Goal: Information Seeking & Learning: Learn about a topic

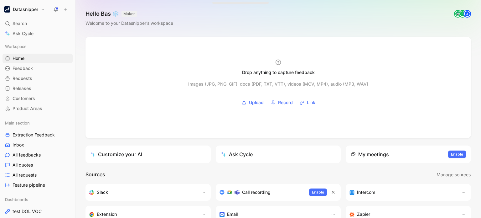
click at [271, 26] on div "Hello Bas ❄️ MAKER Welcome to your Datasnipper’s workspace E J" at bounding box center [278, 18] width 406 height 37
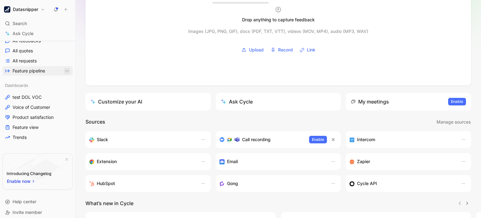
scroll to position [118, 0]
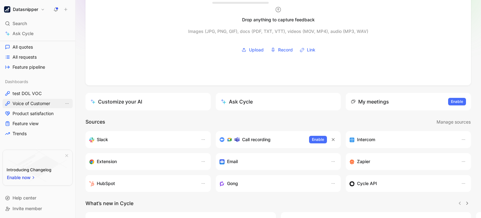
click at [21, 104] on span "Voice of Customer" at bounding box center [32, 103] width 38 height 6
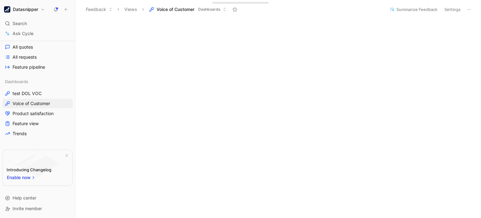
scroll to position [339, 0]
click at [28, 115] on span "Product satisfaction" at bounding box center [33, 113] width 41 height 6
click at [22, 123] on span "Feature view" at bounding box center [26, 123] width 26 height 6
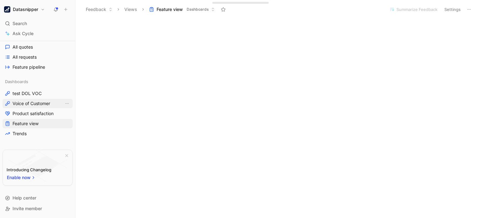
click at [36, 100] on link "Voice of Customer" at bounding box center [38, 103] width 70 height 9
click at [36, 92] on span "test DOL VOC" at bounding box center [27, 93] width 29 height 6
click at [20, 105] on span "Voice of Customer" at bounding box center [32, 103] width 38 height 6
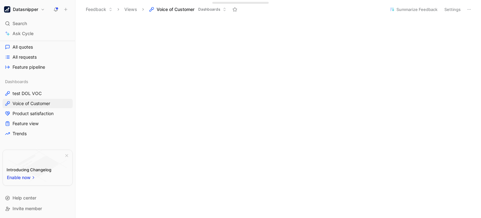
click at [42, 12] on button "Datasnipper" at bounding box center [25, 9] width 44 height 9
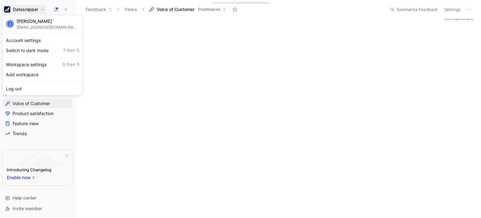
click at [43, 10] on div at bounding box center [240, 109] width 481 height 218
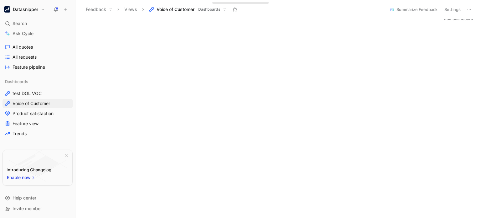
scroll to position [0, 0]
click at [452, 21] on button "Edit dashboard" at bounding box center [458, 23] width 35 height 9
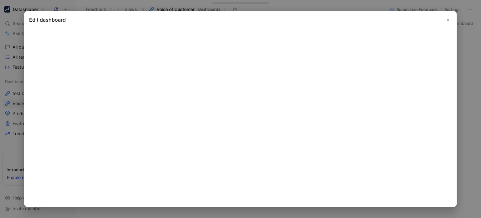
click at [449, 19] on icon "Close" at bounding box center [448, 20] width 4 height 4
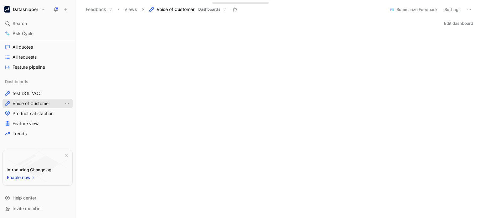
click at [65, 105] on icon "View actions" at bounding box center [67, 103] width 5 height 5
click at [65, 112] on div "Duplicate" at bounding box center [67, 115] width 47 height 8
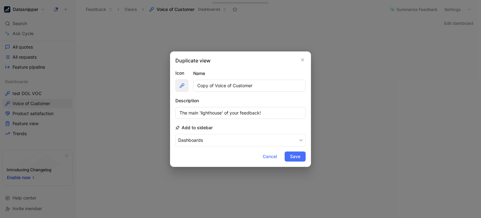
drag, startPoint x: 264, startPoint y: 85, endPoint x: 180, endPoint y: 87, distance: 83.9
click at [180, 87] on div "Icon Name Copy of Voice of Customer" at bounding box center [240, 80] width 130 height 23
type input "Bas test"
click at [296, 160] on button "Save" at bounding box center [295, 156] width 21 height 10
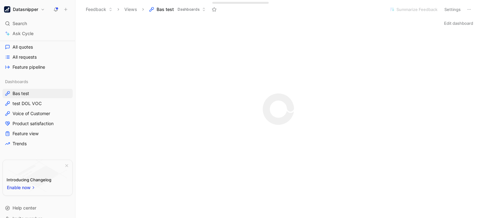
click at [33, 13] on button "Datasnipper" at bounding box center [25, 9] width 44 height 9
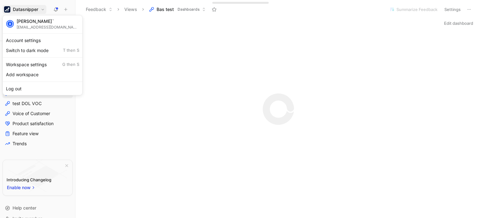
click at [38, 8] on div at bounding box center [240, 109] width 481 height 218
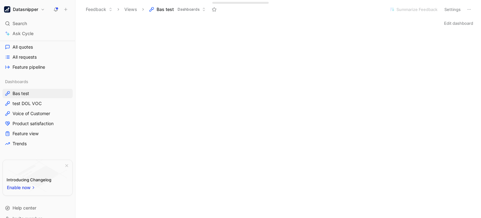
click at [43, 10] on button "Datasnipper" at bounding box center [25, 9] width 44 height 9
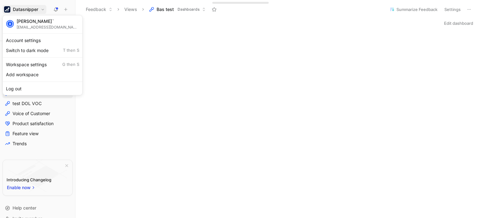
click at [95, 22] on div at bounding box center [240, 109] width 481 height 218
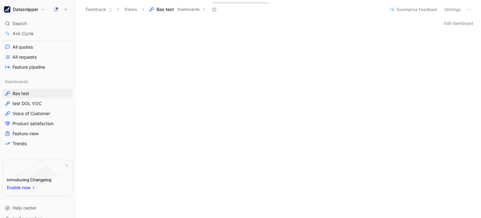
click at [42, 11] on button "Datasnipper" at bounding box center [25, 9] width 44 height 9
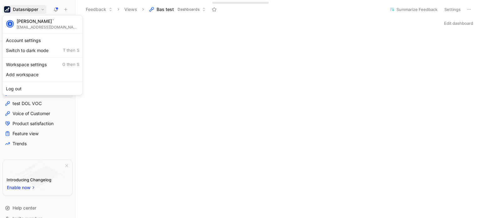
click at [56, 161] on div at bounding box center [240, 109] width 481 height 218
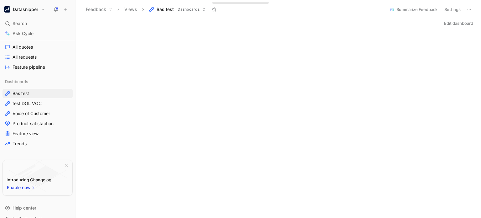
scroll to position [128, 0]
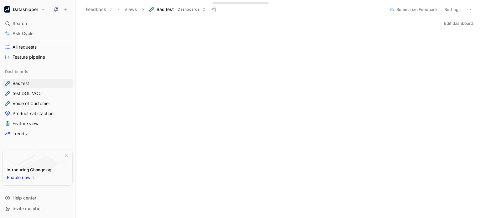
click at [75, 127] on div at bounding box center [75, 109] width 3 height 218
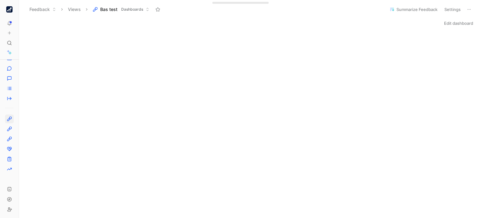
click at [18, 20] on nav "Datasnipper Search Ctrl K Ask Cycle Workspace Home G then H Feedback G then F R…" at bounding box center [13, 109] width 27 height 218
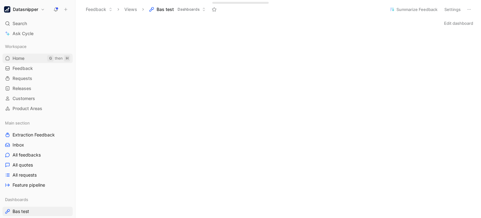
click at [34, 62] on link "Home G then H" at bounding box center [38, 58] width 70 height 9
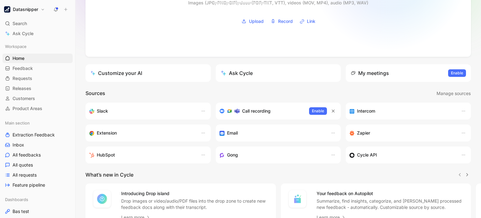
scroll to position [82, 0]
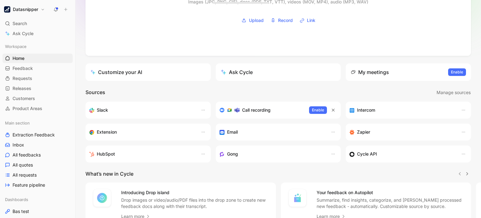
click at [301, 72] on button "Ask Cycle" at bounding box center [278, 72] width 125 height 18
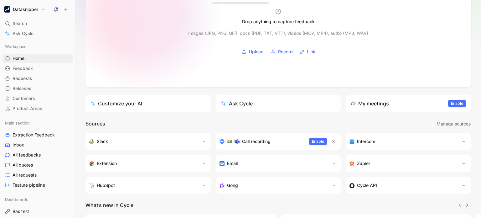
scroll to position [86, 0]
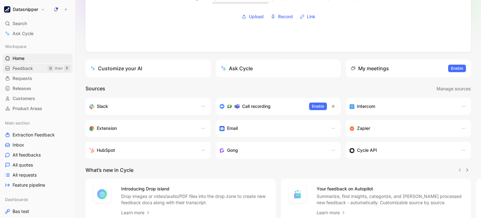
click at [19, 69] on span "Feedback" at bounding box center [23, 68] width 20 height 6
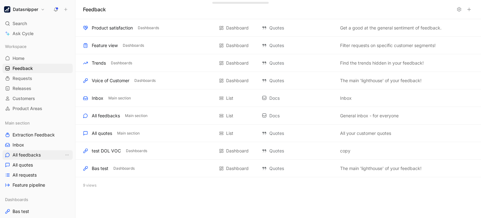
click at [20, 152] on span "All feedbacks" at bounding box center [27, 155] width 28 height 6
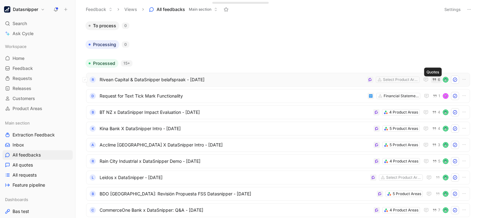
click at [433, 80] on icon "button" at bounding box center [434, 79] width 3 height 3
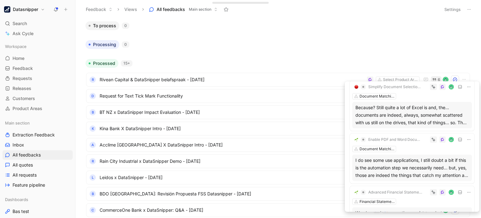
scroll to position [20, 0]
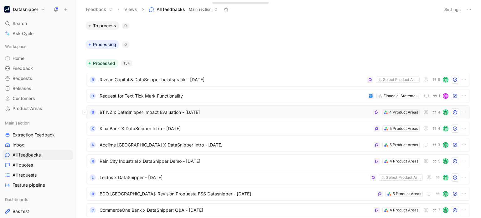
click at [389, 114] on div "4 Product Areas" at bounding box center [403, 112] width 29 height 6
click at [388, 80] on div "Select Product Areas" at bounding box center [400, 79] width 35 height 6
click at [259, 77] on span "Rivean Capital & DataSnipper belafspraak - [DATE]" at bounding box center [232, 80] width 265 height 8
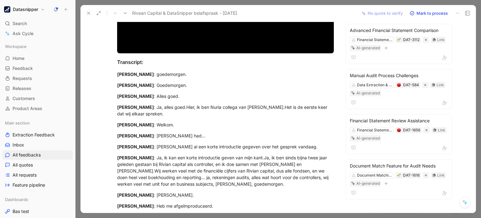
scroll to position [122, 0]
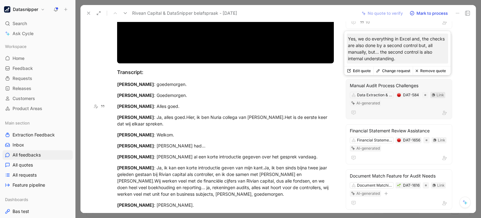
click at [437, 95] on div "Link" at bounding box center [441, 95] width 8 height 6
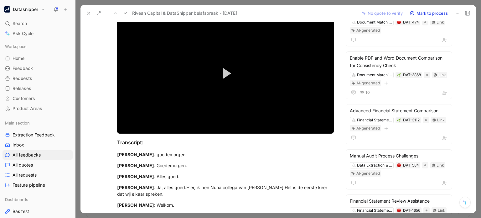
scroll to position [0, 0]
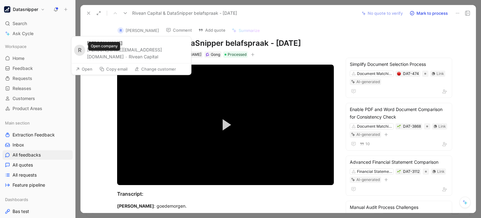
click at [129, 57] on button "Rivean Capital" at bounding box center [143, 57] width 29 height 8
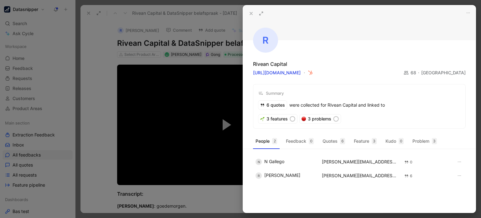
click at [251, 13] on use at bounding box center [251, 13] width 3 height 3
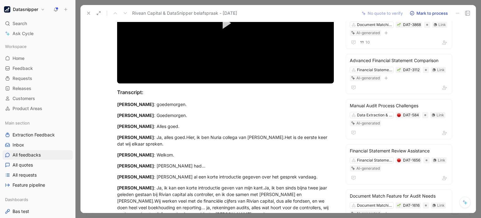
scroll to position [173, 0]
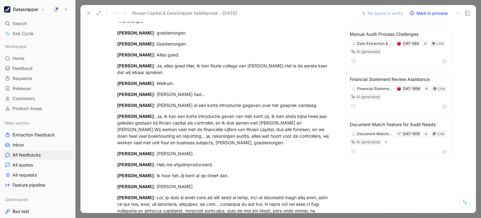
click at [88, 13] on use at bounding box center [88, 13] width 3 height 3
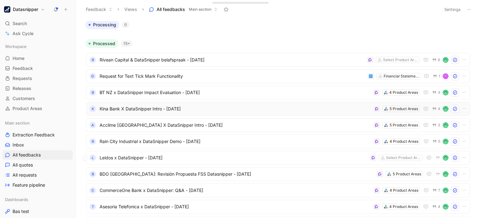
scroll to position [10, 0]
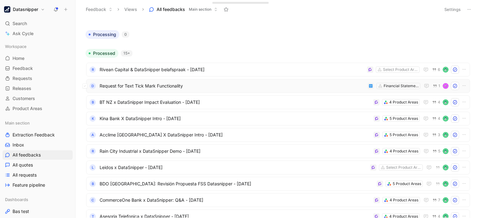
click at [262, 90] on div "D Request for Text Tick Mark Functionality Financial Statement Suite 1" at bounding box center [278, 86] width 384 height 14
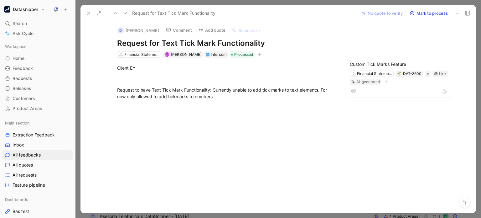
click at [89, 12] on icon at bounding box center [88, 13] width 5 height 5
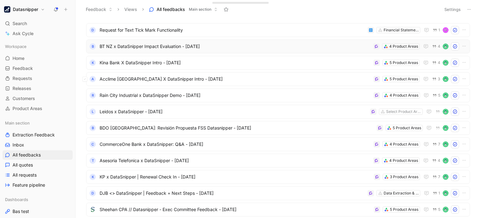
scroll to position [35, 0]
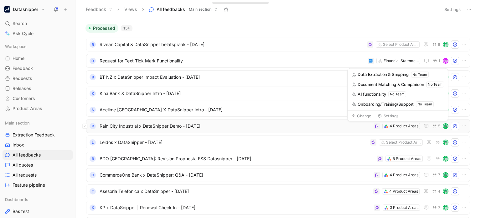
click at [336, 129] on span "Rain City Industrial x DataSnipper Demo - [DATE]" at bounding box center [235, 126] width 271 height 8
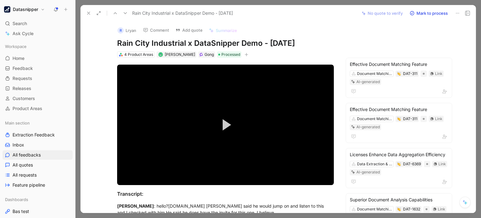
click at [86, 13] on icon at bounding box center [88, 13] width 5 height 5
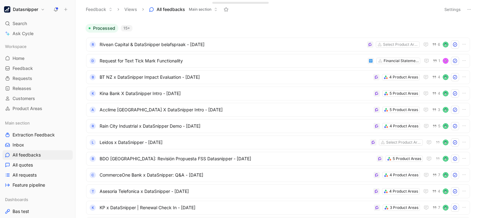
click at [42, 10] on button "Datasnipper" at bounding box center [25, 9] width 44 height 9
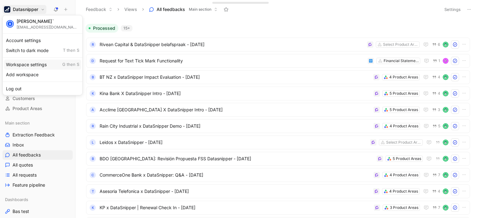
click at [37, 63] on div "Workspace settings G then S" at bounding box center [42, 64] width 77 height 10
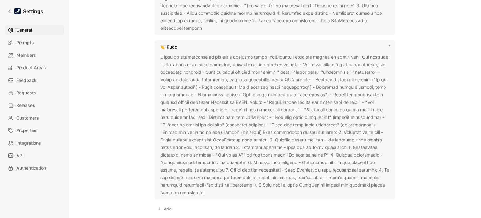
scroll to position [744, 0]
click at [174, 55] on div at bounding box center [274, 124] width 229 height 143
click at [183, 53] on div at bounding box center [274, 124] width 229 height 143
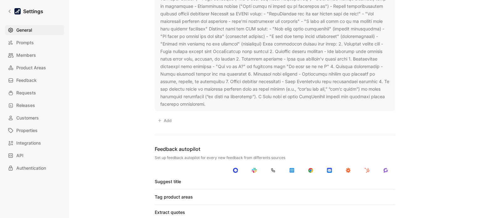
scroll to position [838, 0]
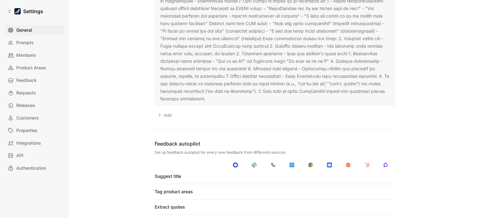
click at [209, 98] on use at bounding box center [210, 99] width 3 height 3
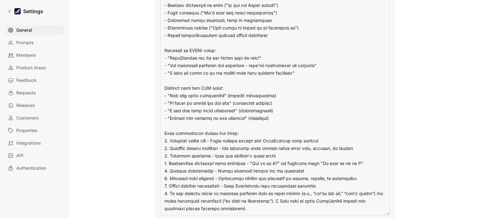
scroll to position [866, 0]
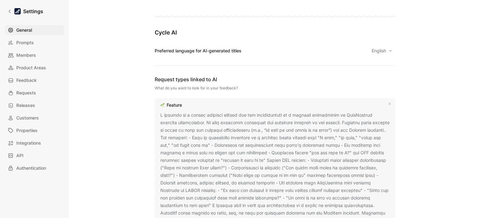
scroll to position [329, 0]
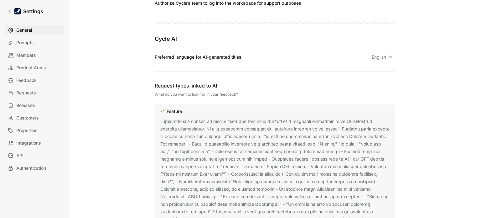
click at [10, 20] on div "Settings General Prompts Members Product Areas Feedback Requests Releases Custo…" at bounding box center [34, 109] width 69 height 218
click at [9, 17] on link "Settings" at bounding box center [25, 11] width 41 height 13
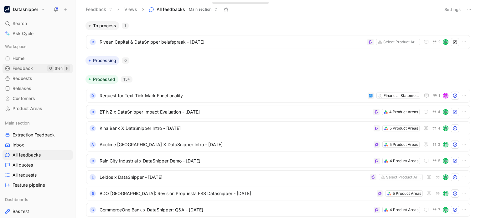
click at [32, 65] on span "Feedback" at bounding box center [23, 68] width 20 height 6
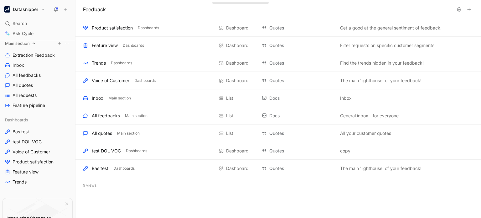
scroll to position [65, 0]
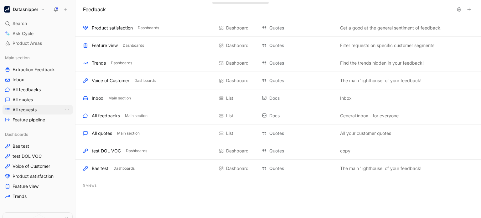
click at [30, 110] on span "All requests" at bounding box center [25, 109] width 24 height 6
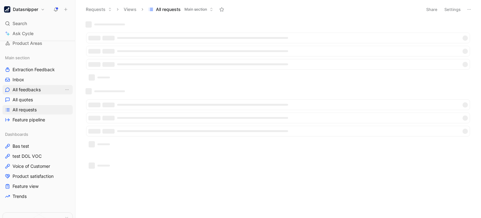
click at [41, 89] on link "All feedbacks" at bounding box center [38, 89] width 70 height 9
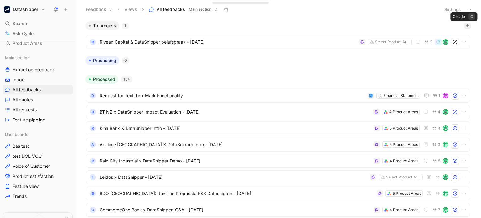
click at [466, 24] on icon "button" at bounding box center [468, 26] width 4 height 4
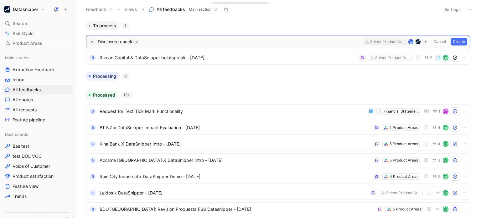
click at [380, 39] on div "Select Product Areas" at bounding box center [387, 42] width 35 height 6
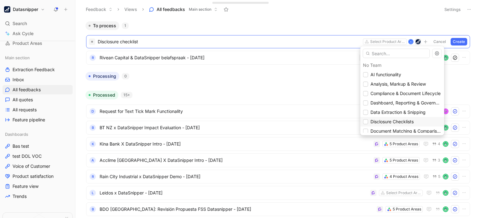
click at [385, 122] on span "Disclosure Checklists" at bounding box center [391, 121] width 43 height 5
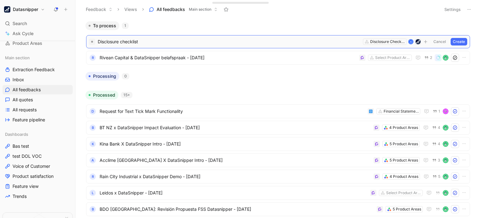
click at [457, 42] on button "Create" at bounding box center [459, 42] width 17 height 8
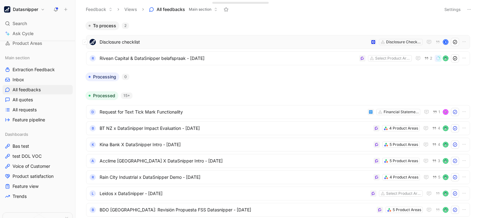
click at [160, 44] on span "Disclosure checklist" at bounding box center [234, 42] width 268 height 8
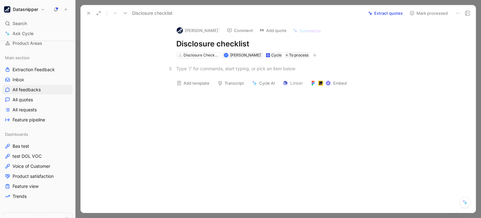
click at [194, 67] on div at bounding box center [284, 68] width 217 height 7
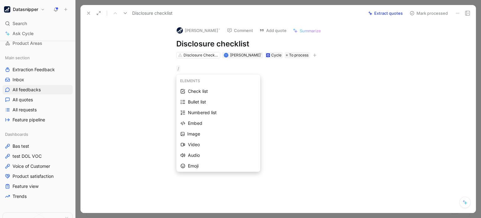
scroll to position [43, 0]
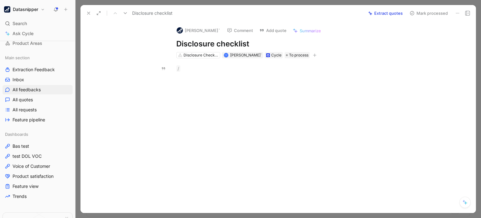
drag, startPoint x: 281, startPoint y: 113, endPoint x: 229, endPoint y: 106, distance: 52.0
click at [229, 106] on div at bounding box center [285, 111] width 382 height 65
click at [266, 70] on div at bounding box center [284, 68] width 217 height 7
click at [192, 55] on div "Disclosure Checklists" at bounding box center [201, 55] width 35 height 6
click at [86, 11] on icon at bounding box center [88, 13] width 5 height 5
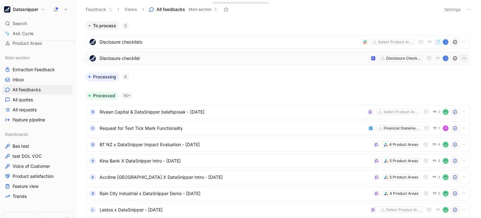
click at [462, 60] on icon "button" at bounding box center [464, 57] width 5 height 5
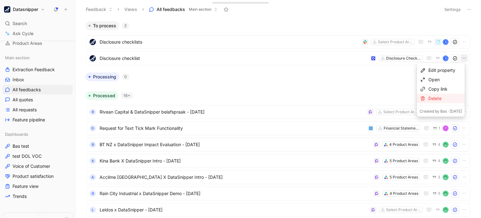
click at [441, 98] on div "Delete" at bounding box center [445, 99] width 34 height 8
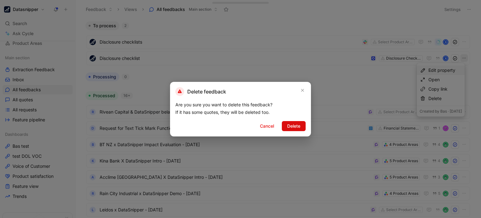
click at [300, 126] on span "Delete" at bounding box center [293, 126] width 13 height 8
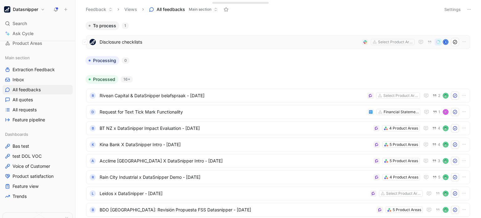
click at [216, 43] on span "Disclosure checklists" at bounding box center [230, 42] width 260 height 8
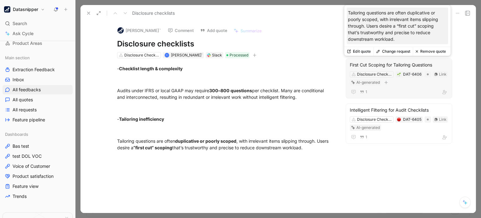
click at [391, 61] on div "First Cut Scoping for Tailoring Questions" at bounding box center [399, 65] width 98 height 8
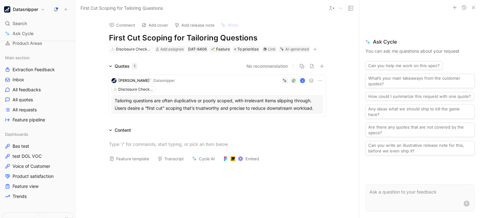
click at [90, 30] on div "Comment Add cover Add release note Write First Cut Scoping for Tailoring Questi…" at bounding box center [216, 116] width 283 height 201
click at [474, 8] on use "button" at bounding box center [473, 7] width 3 height 3
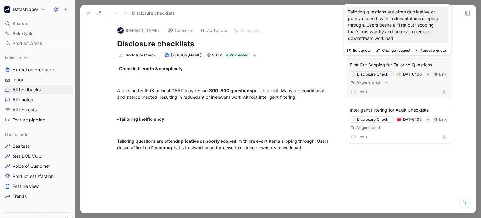
click at [388, 67] on div "First Cut Scoping for Tailoring Questions" at bounding box center [399, 65] width 98 height 8
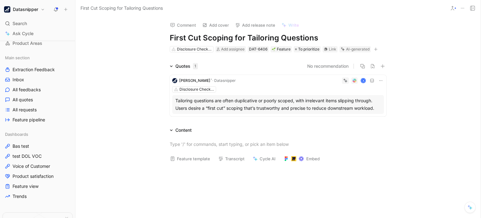
scroll to position [17, 0]
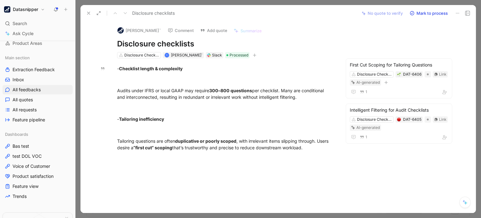
click at [87, 13] on icon at bounding box center [88, 13] width 5 height 5
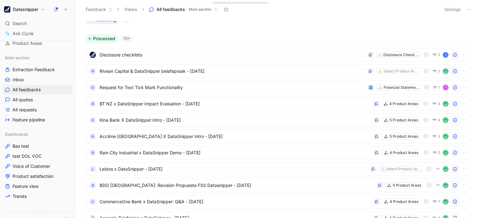
scroll to position [30, 0]
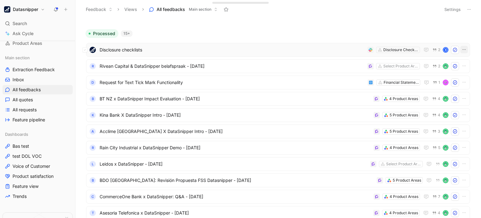
click at [462, 47] on icon "button" at bounding box center [464, 49] width 5 height 5
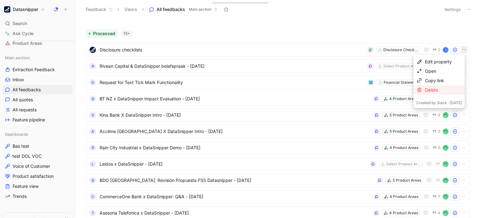
click at [440, 90] on div "Delete" at bounding box center [443, 90] width 37 height 8
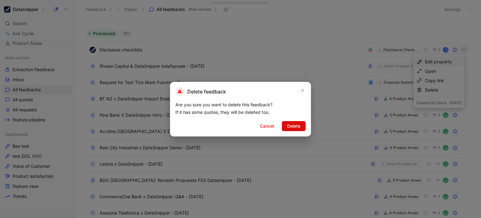
click at [294, 125] on span "Delete" at bounding box center [293, 126] width 13 height 8
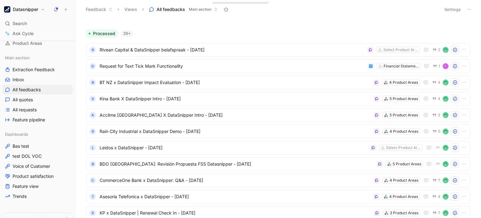
scroll to position [0, 0]
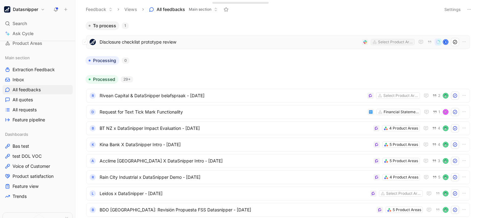
click at [378, 44] on div "Select Product Areas" at bounding box center [395, 42] width 35 height 6
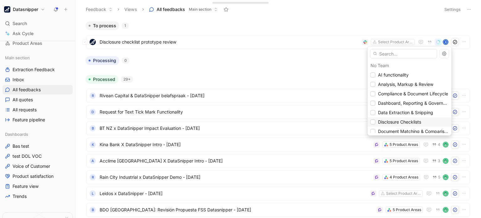
click at [393, 125] on span "Disclosure Checklists" at bounding box center [399, 122] width 43 height 8
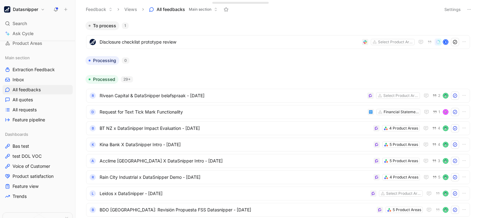
drag, startPoint x: 240, startPoint y: 66, endPoint x: 181, endPoint y: 24, distance: 72.4
click at [181, 24] on div "To process 1" at bounding box center [278, 25] width 390 height 9
click at [171, 40] on span "Disclosure checklist prototype review" at bounding box center [230, 42] width 260 height 8
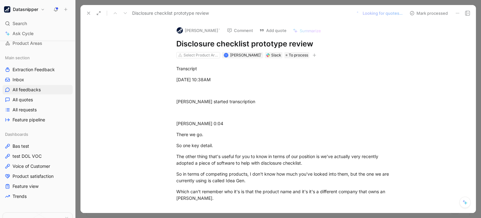
click at [87, 13] on icon at bounding box center [88, 13] width 5 height 5
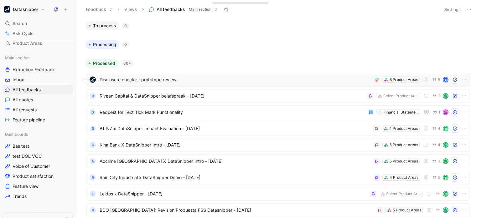
click at [170, 78] on span "Disclosure checklist prototype review" at bounding box center [235, 80] width 271 height 8
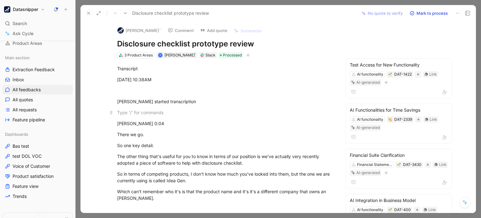
click at [256, 110] on div at bounding box center [225, 112] width 217 height 7
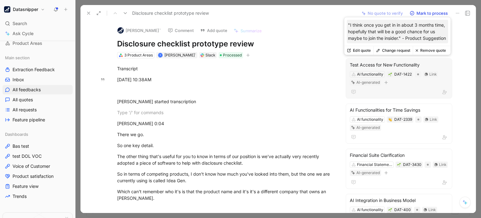
click at [363, 67] on div "Test Access for New Functionality" at bounding box center [399, 65] width 98 height 8
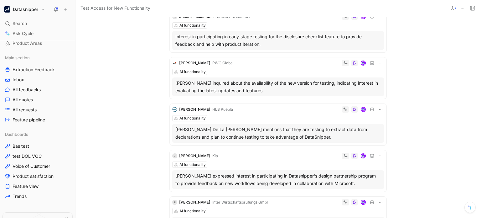
scroll to position [299, 0]
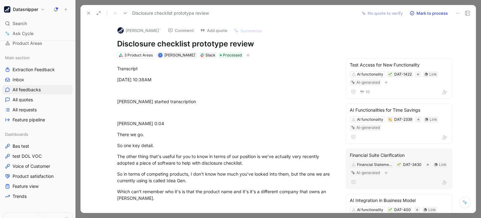
scroll to position [106, 0]
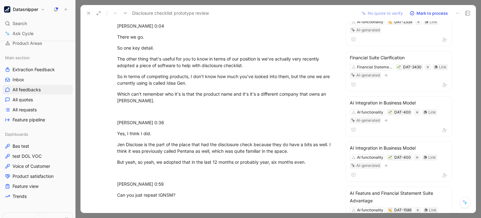
scroll to position [110, 0]
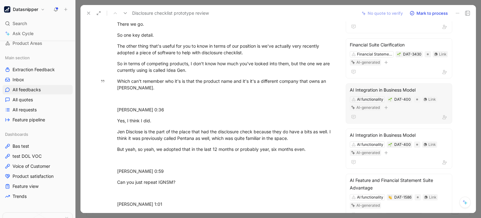
click at [356, 89] on div "AI Integration in Business Model" at bounding box center [399, 90] width 98 height 8
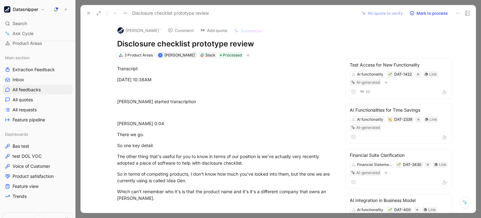
click at [460, 15] on icon at bounding box center [457, 13] width 5 height 5
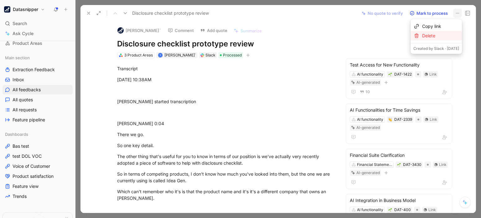
click at [436, 37] on div "Delete" at bounding box center [440, 36] width 37 height 8
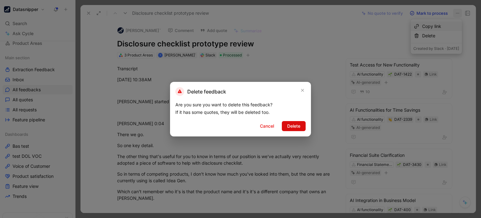
click at [297, 124] on span "Delete" at bounding box center [293, 126] width 13 height 8
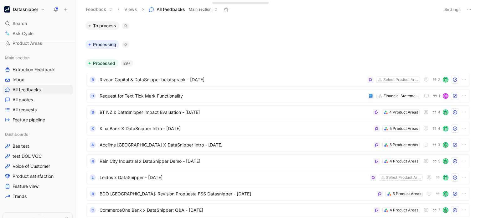
click at [53, 8] on icon at bounding box center [55, 9] width 5 height 5
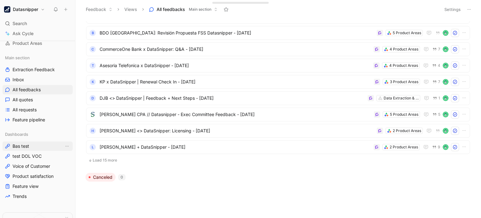
click at [29, 147] on span "Bas test" at bounding box center [21, 146] width 17 height 6
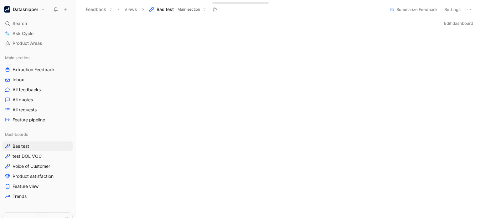
click at [450, 23] on button "Edit dashboard" at bounding box center [458, 23] width 35 height 9
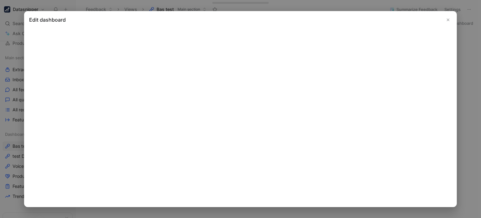
click at [447, 22] on icon "Close" at bounding box center [448, 20] width 4 height 4
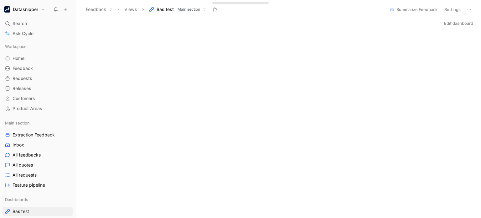
click at [448, 21] on button "Edit dashboard" at bounding box center [458, 23] width 35 height 9
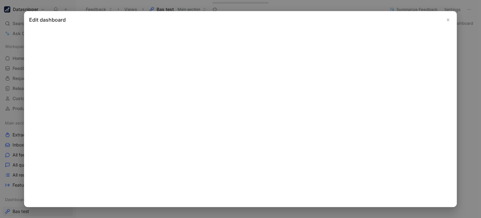
click at [448, 22] on icon "Close" at bounding box center [448, 20] width 4 height 4
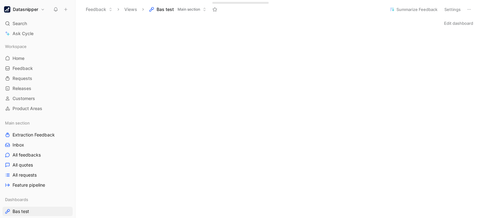
click at [447, 23] on button "Edit dashboard" at bounding box center [458, 23] width 35 height 9
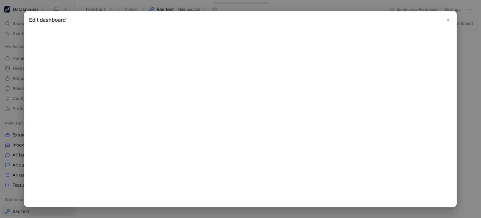
click at [449, 23] on button "Close" at bounding box center [448, 20] width 8 height 8
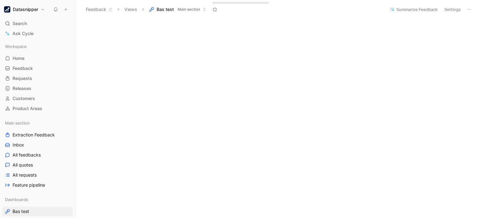
scroll to position [40, 0]
click at [19, 113] on div "Workspace Home G then H Feedback G then F Requests G then R Releases G then L C…" at bounding box center [38, 156] width 70 height 229
click at [27, 109] on span "Product Areas" at bounding box center [28, 108] width 30 height 6
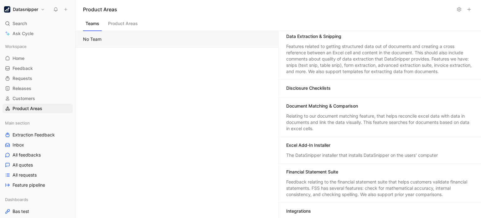
scroll to position [134, 0]
click at [314, 86] on div "Disclosure Checklists" at bounding box center [308, 88] width 44 height 6
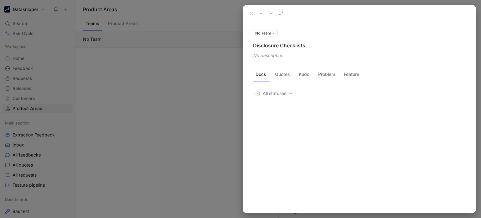
click at [280, 57] on div "No description" at bounding box center [359, 56] width 213 height 8
click at [270, 55] on div "No description" at bounding box center [359, 56] width 213 height 8
click at [0, 0] on use at bounding box center [0, 0] width 0 height 0
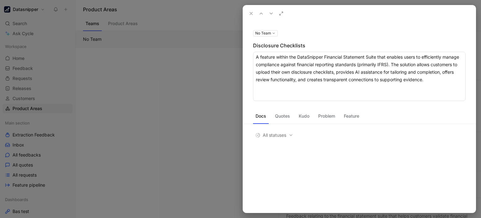
drag, startPoint x: 376, startPoint y: 57, endPoint x: 324, endPoint y: 55, distance: 52.3
click at [324, 55] on textarea "A feature within the DataSnipper Financial Statement Suite that enables users t…" at bounding box center [359, 76] width 213 height 49
type textarea "A feature within the DataSnipper Financial Statement Suite that enables users t…"
click at [214, 94] on div at bounding box center [240, 109] width 481 height 218
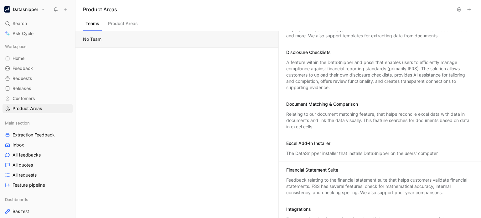
scroll to position [178, 0]
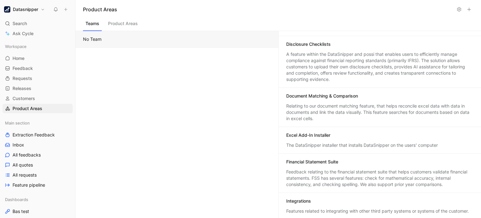
click at [321, 75] on div "A feature within the DataSnipper and possi that enables users to efficiently ma…" at bounding box center [380, 66] width 188 height 31
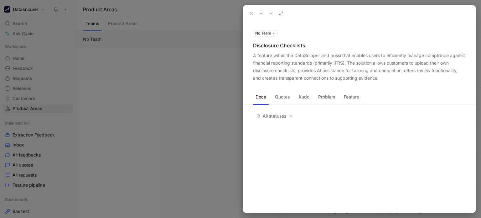
click at [284, 97] on button "Quotes" at bounding box center [282, 97] width 20 height 10
click at [263, 100] on button "Docs" at bounding box center [261, 97] width 16 height 10
click at [224, 92] on div at bounding box center [240, 109] width 481 height 218
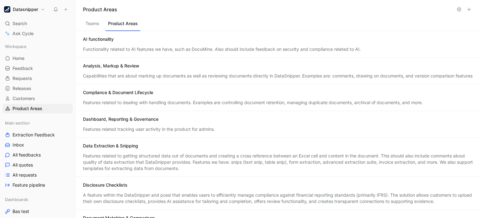
click at [132, 26] on button "Product Areas" at bounding box center [123, 25] width 35 height 12
click at [35, 70] on link "Feedback G then F" at bounding box center [38, 68] width 70 height 9
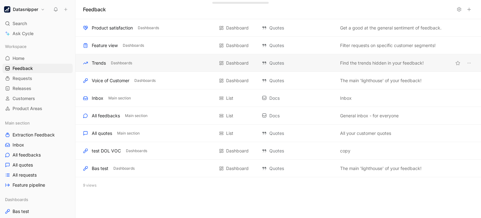
click at [164, 61] on div "Trends Dashboards" at bounding box center [148, 63] width 131 height 8
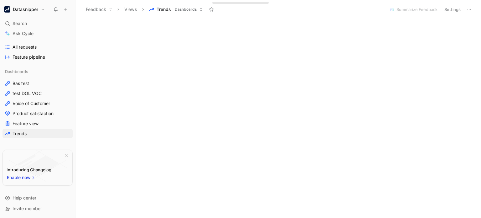
scroll to position [89, 0]
click at [29, 107] on link "Voice of Customer" at bounding box center [38, 103] width 70 height 9
click at [27, 84] on span "Bas test" at bounding box center [21, 83] width 17 height 6
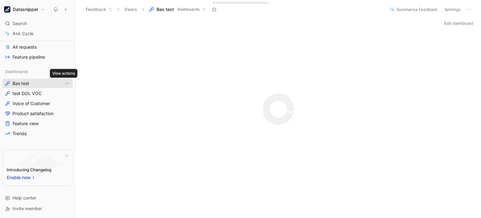
click at [65, 84] on icon "View actions" at bounding box center [67, 83] width 5 height 5
click at [39, 107] on link "Voice of Customer" at bounding box center [38, 103] width 70 height 9
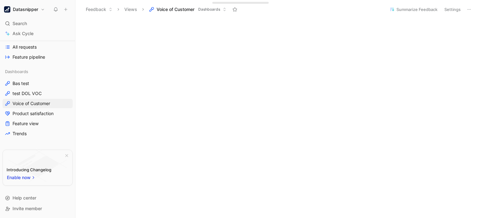
scroll to position [277, 0]
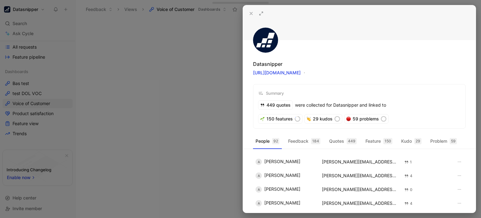
click at [237, 106] on div at bounding box center [240, 109] width 481 height 218
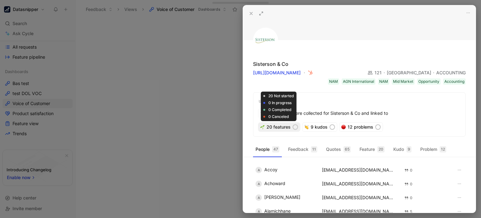
click at [279, 127] on div "20 features" at bounding box center [279, 126] width 42 height 9
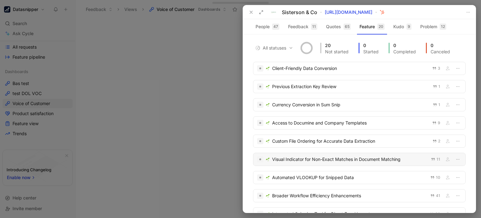
click at [308, 162] on div "Visual Indicator for Non-Exact Matches in Document Matching" at bounding box center [349, 159] width 155 height 8
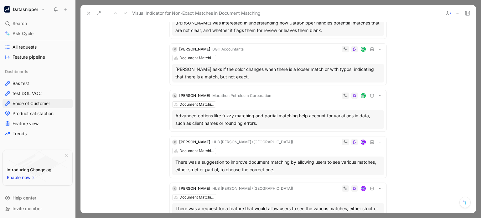
scroll to position [95, 0]
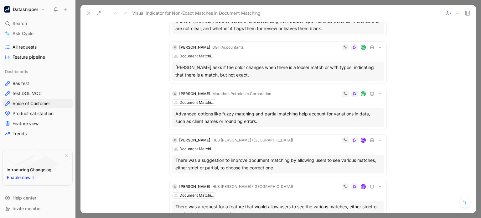
drag, startPoint x: 165, startPoint y: 100, endPoint x: 300, endPoint y: 118, distance: 136.3
click at [300, 118] on div "Advanced options like fuzzy matching and partial matching help account for vari…" at bounding box center [277, 117] width 205 height 15
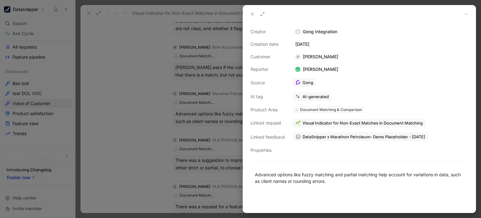
click at [127, 90] on div at bounding box center [240, 109] width 481 height 218
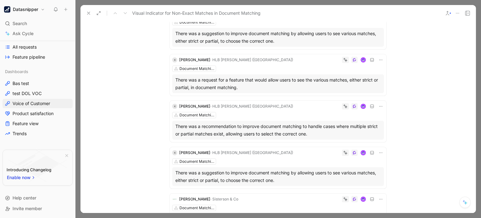
scroll to position [31, 0]
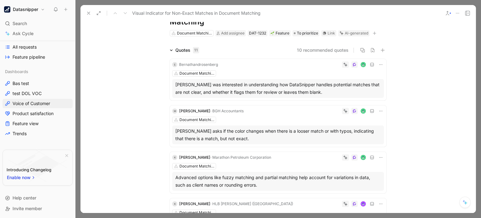
click at [92, 13] on button at bounding box center [88, 13] width 9 height 9
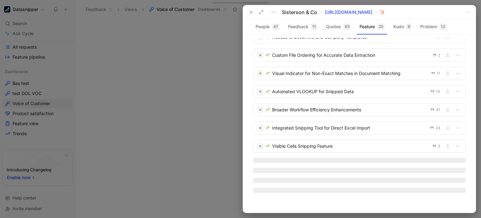
scroll to position [73, 0]
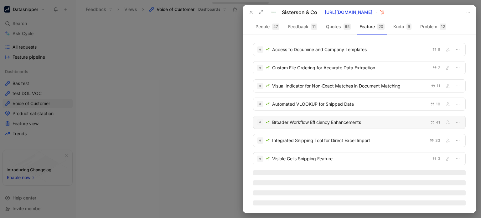
click at [299, 125] on div "Broader Workflow Efficiency Enhancements" at bounding box center [349, 122] width 154 height 8
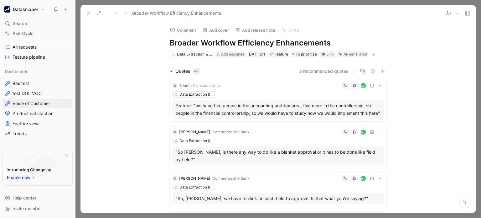
drag, startPoint x: 142, startPoint y: 48, endPoint x: 132, endPoint y: 40, distance: 13.2
click at [132, 40] on div "Comment Add cover Add release note Write Broader Workflow Efficiency Enhancemen…" at bounding box center [277, 116] width 395 height 191
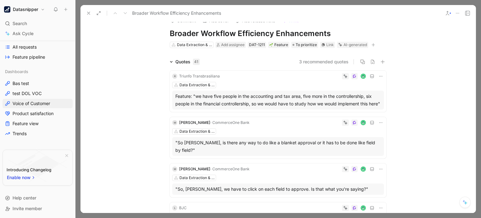
click at [89, 11] on icon at bounding box center [88, 13] width 5 height 5
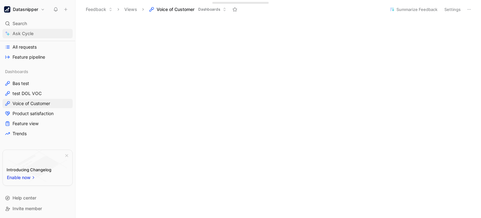
click at [21, 34] on span "Ask Cycle" at bounding box center [23, 34] width 21 height 8
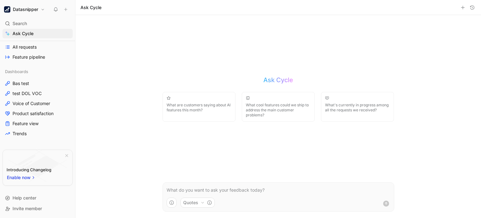
click at [202, 204] on icon "button" at bounding box center [203, 202] width 4 height 4
click at [293, 189] on html "Datasnipper Search Ctrl K Ask Cycle Workspace Home G then H Feedback G then F R…" at bounding box center [240, 109] width 481 height 218
click at [290, 189] on p at bounding box center [279, 190] width 224 height 8
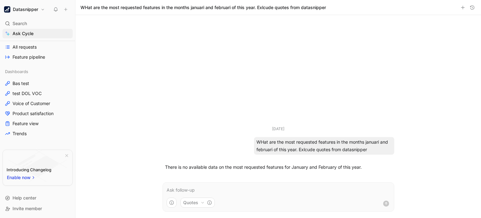
click at [271, 186] on p at bounding box center [279, 190] width 224 height 8
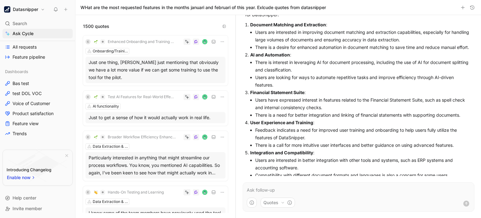
scroll to position [128, 0]
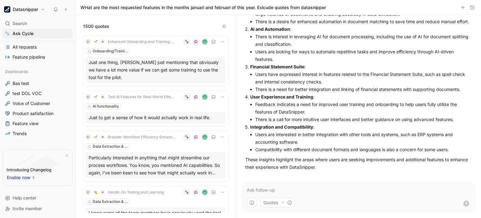
click at [270, 187] on p at bounding box center [359, 190] width 224 height 8
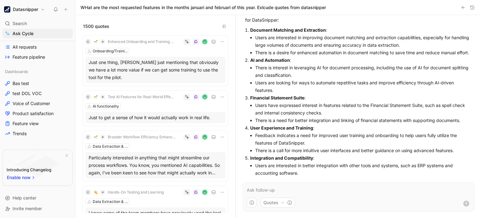
scroll to position [90, 0]
drag, startPoint x: 314, startPoint y: 79, endPoint x: 277, endPoint y: 75, distance: 37.7
click at [277, 75] on li "There is interest in leveraging AI for document processing, including the use o…" at bounding box center [363, 71] width 217 height 15
click at [325, 91] on li "Users are looking for ways to automate repetitive tasks and improve efficiency …" at bounding box center [363, 86] width 217 height 15
drag, startPoint x: 320, startPoint y: 91, endPoint x: 259, endPoint y: 80, distance: 61.9
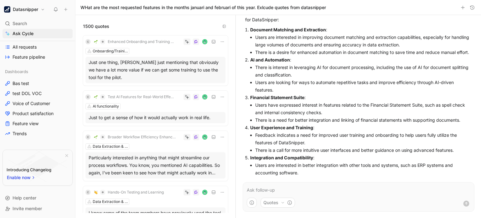
click at [259, 80] on ul "There is interest in leveraging AI for document processing, including the use o…" at bounding box center [361, 79] width 222 height 30
click at [324, 92] on li "Users are looking for ways to automate repetitive tasks and improve efficiency …" at bounding box center [363, 86] width 217 height 15
drag, startPoint x: 297, startPoint y: 96, endPoint x: 262, endPoint y: 87, distance: 35.8
click at [262, 87] on li "Users are looking for ways to automate repetitive tasks and improve efficiency …" at bounding box center [363, 86] width 217 height 15
click at [311, 94] on li "Users are looking for ways to automate repetitive tasks and improve efficiency …" at bounding box center [363, 86] width 217 height 15
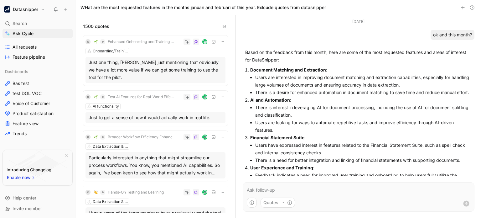
scroll to position [46, 0]
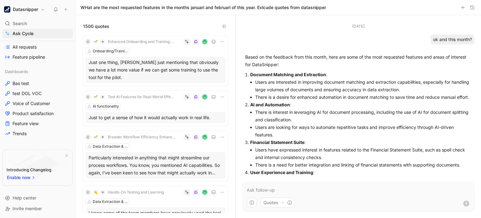
drag, startPoint x: 264, startPoint y: 94, endPoint x: 256, endPoint y: 79, distance: 16.4
click at [256, 79] on ul "Users are interested in improving document matching and extraction capabilities…" at bounding box center [361, 89] width 222 height 23
click at [256, 79] on li "Users are interested in improving document matching and extraction capabilities…" at bounding box center [363, 85] width 217 height 15
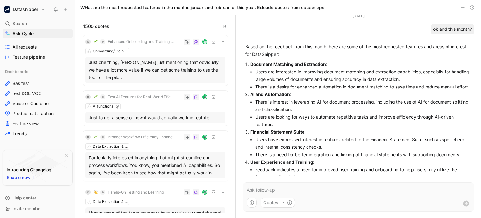
scroll to position [55, 0]
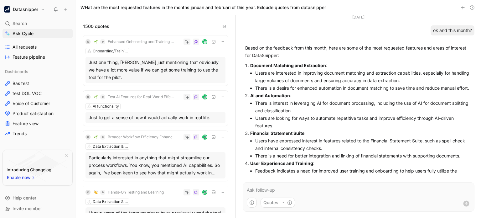
click at [253, 62] on p "Document Matching and Extraction :" at bounding box center [361, 66] width 222 height 8
click at [288, 203] on icon "button" at bounding box center [289, 202] width 5 height 5
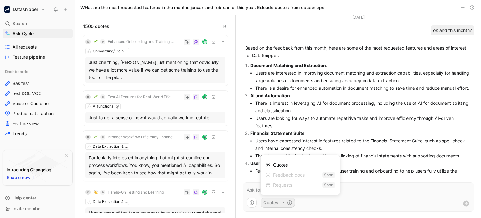
click at [279, 184] on div "Requests" at bounding box center [279, 185] width 27 height 8
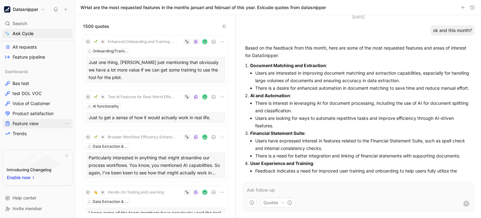
click at [18, 123] on html "Datasnipper Search Ctrl K Ask Cycle Workspace Home G then H Feedback G then F R…" at bounding box center [240, 109] width 481 height 218
click at [22, 126] on span "Feature view" at bounding box center [26, 123] width 26 height 6
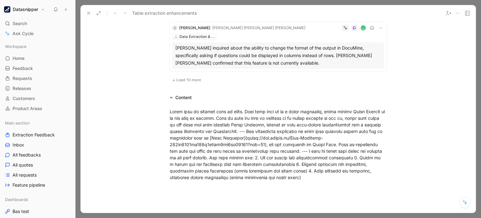
scroll to position [619, 0]
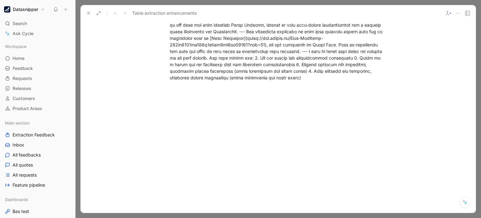
click at [90, 14] on icon at bounding box center [88, 13] width 5 height 5
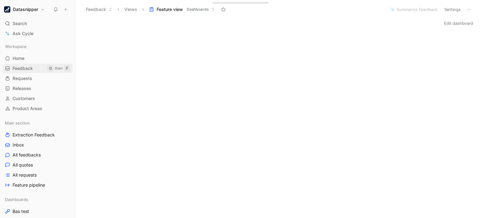
click at [32, 67] on span "Feedback" at bounding box center [23, 68] width 20 height 6
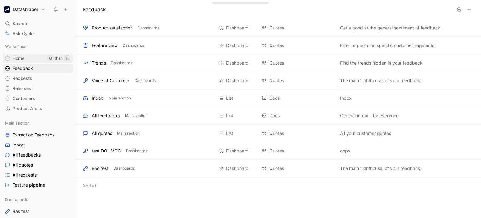
click at [33, 61] on link "Home G then H" at bounding box center [38, 58] width 70 height 9
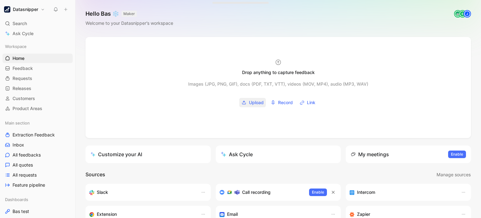
click at [259, 104] on span "Upload" at bounding box center [256, 103] width 15 height 8
click at [255, 105] on span "Upload" at bounding box center [256, 103] width 15 height 8
click at [283, 106] on span "Record" at bounding box center [285, 103] width 15 height 8
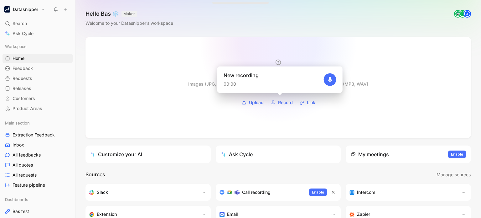
click at [278, 44] on div at bounding box center [277, 87] width 385 height 101
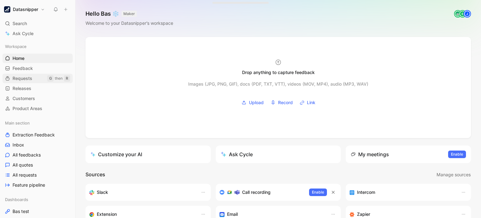
click at [35, 75] on link "Requests G then R" at bounding box center [38, 78] width 70 height 9
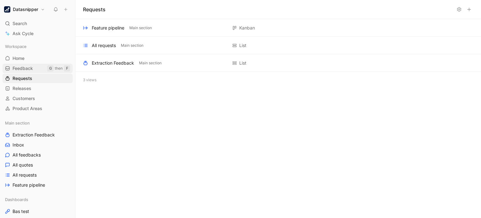
click at [41, 70] on link "Feedback G then F" at bounding box center [38, 68] width 70 height 9
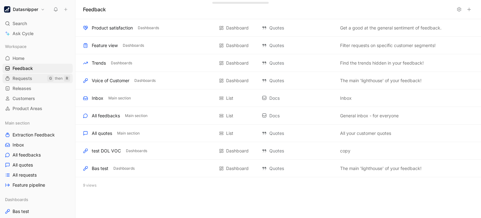
click at [47, 78] on div "G" at bounding box center [50, 78] width 6 height 6
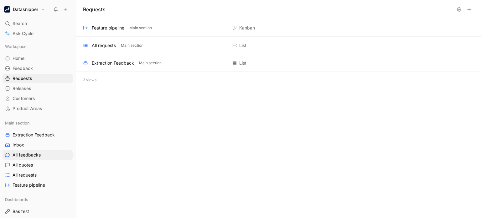
click at [33, 154] on span "All feedbacks" at bounding box center [27, 155] width 28 height 6
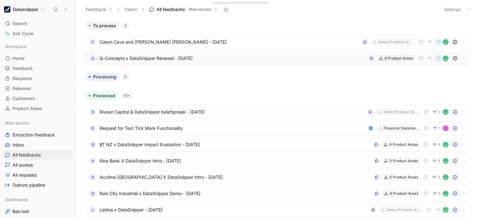
click at [393, 57] on div "6 Product Areas" at bounding box center [399, 58] width 28 height 6
click at [385, 60] on div "6 Product Areas" at bounding box center [399, 58] width 28 height 6
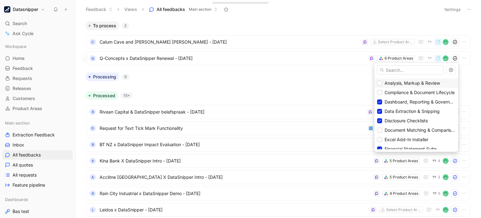
scroll to position [19, 0]
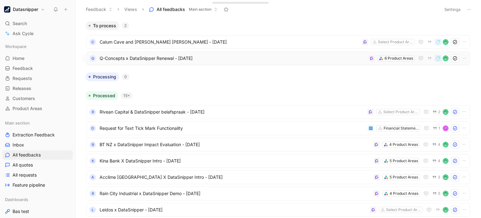
click at [223, 63] on div "Q Q-Concepts x DataSnipper Renewal - [DATE] 6 Product Areas" at bounding box center [278, 58] width 384 height 14
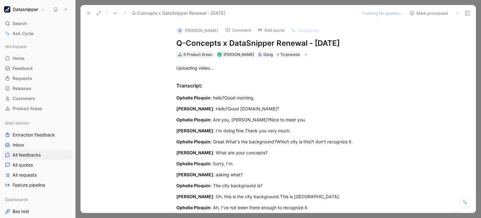
click at [192, 52] on div "6 Product Areas" at bounding box center [198, 54] width 28 height 6
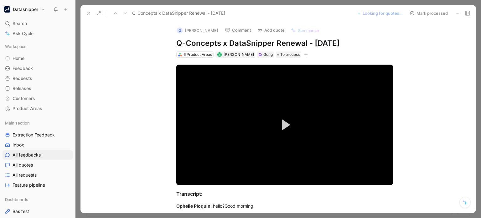
click at [89, 10] on button at bounding box center [88, 13] width 9 height 9
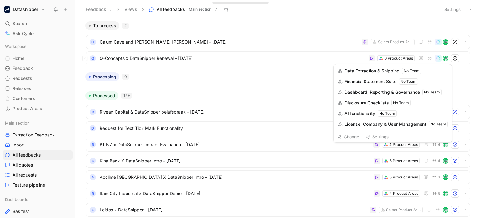
click at [382, 104] on span "Disclosure Checklists" at bounding box center [366, 103] width 44 height 8
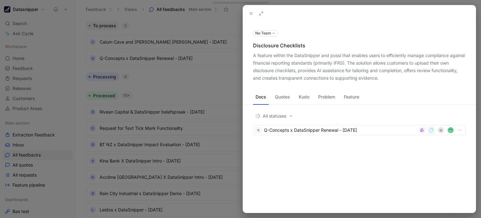
click at [287, 96] on button "Quotes" at bounding box center [282, 97] width 20 height 10
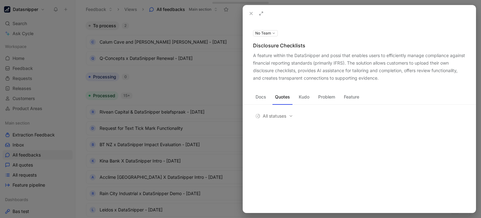
click at [257, 96] on button "Docs" at bounding box center [261, 97] width 16 height 10
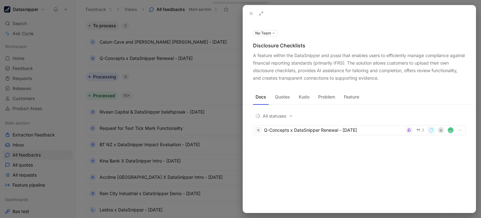
click at [206, 85] on div at bounding box center [240, 109] width 481 height 218
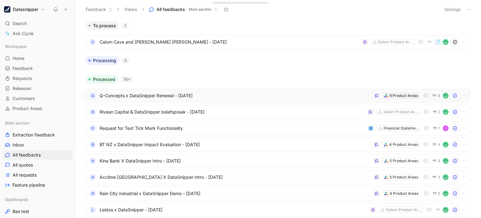
click at [399, 95] on div "6 Product Areas" at bounding box center [404, 95] width 28 height 6
click at [397, 98] on div "6 Product Areas" at bounding box center [404, 95] width 28 height 6
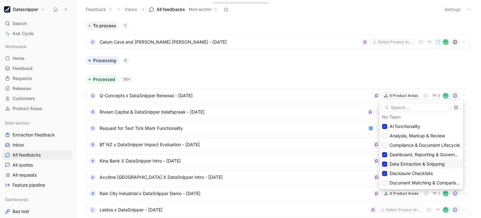
scroll to position [6, 0]
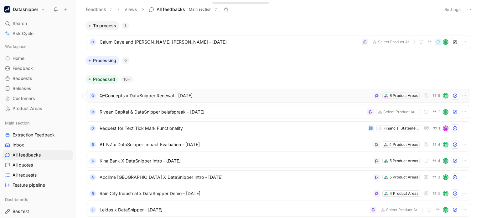
click at [318, 95] on span "Q-Concepts x DataSnipper Renewal - [DATE]" at bounding box center [235, 96] width 271 height 8
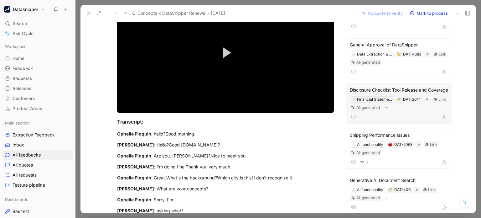
scroll to position [75, 0]
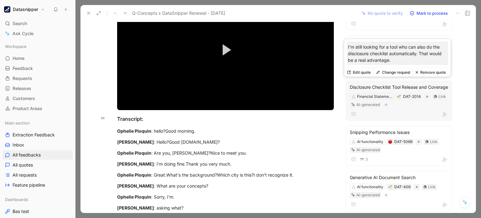
click at [400, 118] on div at bounding box center [399, 114] width 98 height 8
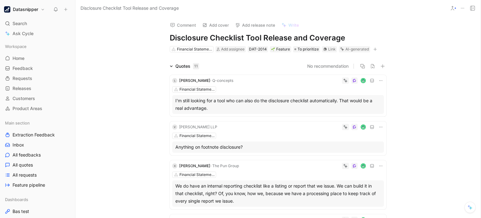
click at [220, 101] on div "I'm still looking for a tool who can also do the disclosure checklist automatic…" at bounding box center [277, 104] width 205 height 15
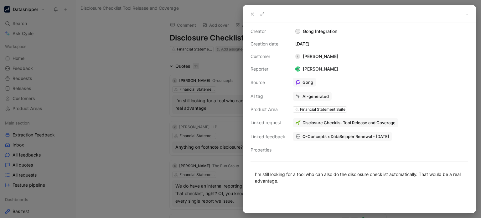
scroll to position [7, 0]
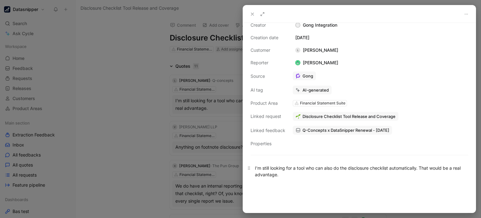
click at [336, 171] on div "I'm still looking for a tool who can also do the disclosure checklist automatic…" at bounding box center [359, 170] width 209 height 13
click at [146, 125] on div at bounding box center [240, 109] width 481 height 218
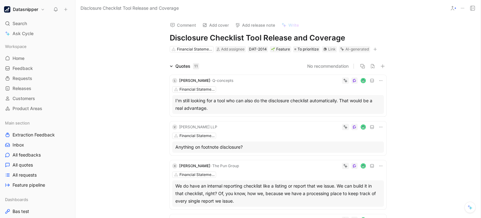
click at [110, 34] on div "Comment Add cover Add release note Write Disclosure Checklist Tool Release and …" at bounding box center [277, 116] width 405 height 201
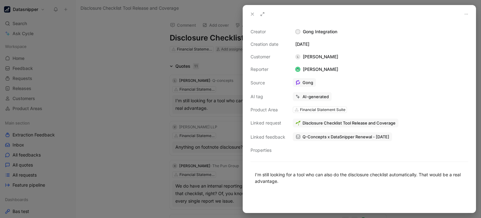
click at [134, 95] on div at bounding box center [240, 109] width 481 height 218
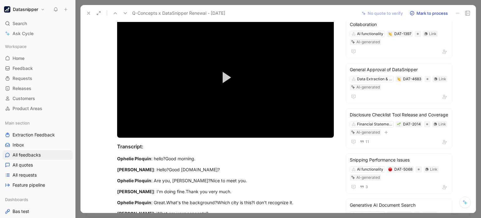
scroll to position [54, 0]
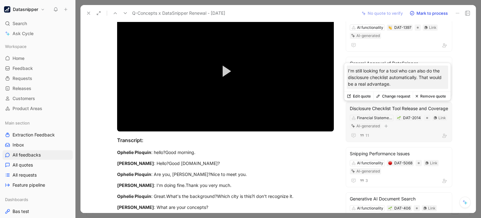
click at [369, 112] on div "Disclosure Checklist Tool Release and Coverage" at bounding box center [399, 109] width 98 height 8
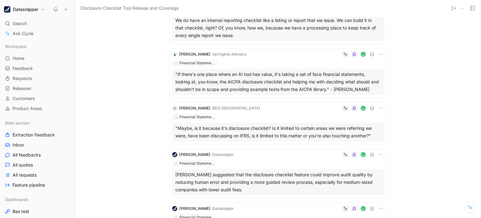
scroll to position [168, 0]
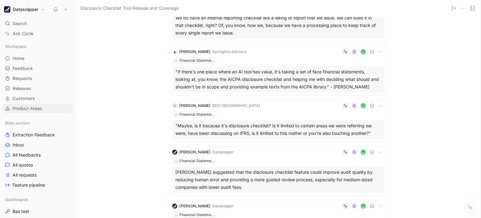
click at [34, 105] on span "Product Areas" at bounding box center [28, 108] width 30 height 6
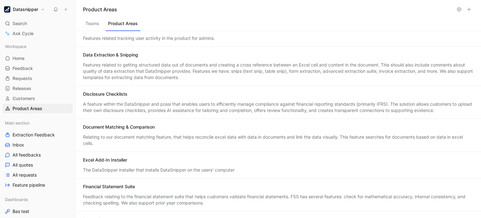
scroll to position [98, 0]
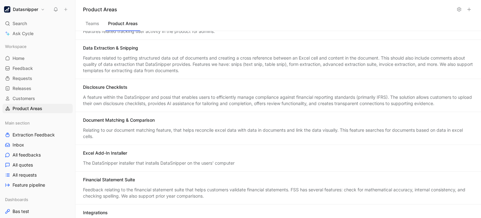
click at [162, 91] on div "Disclosure Checklists" at bounding box center [278, 88] width 390 height 8
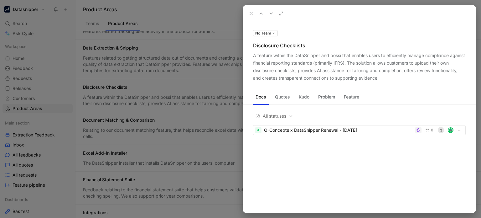
click at [283, 93] on button "Quotes" at bounding box center [282, 97] width 20 height 10
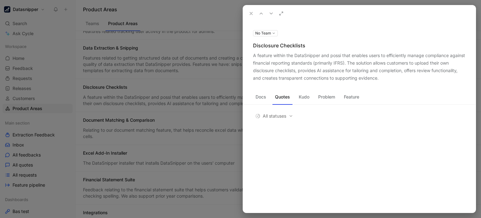
click at [304, 98] on button "Kudo" at bounding box center [304, 97] width 16 height 10
click at [327, 97] on button "Problem" at bounding box center [327, 97] width 22 height 10
click at [362, 97] on button "Feature" at bounding box center [351, 97] width 20 height 10
click at [323, 99] on button "Problem" at bounding box center [327, 97] width 22 height 10
click at [353, 89] on div "Docs Quotes Kudo Problem Feature All statuses Intelligent Filtering for Audit C…" at bounding box center [359, 118] width 233 height 73
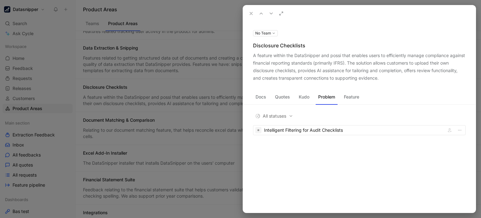
click at [351, 92] on button "Feature" at bounding box center [351, 97] width 20 height 10
click at [333, 129] on div "First Cut Scoping for Tailoring Questions" at bounding box center [353, 130] width 179 height 8
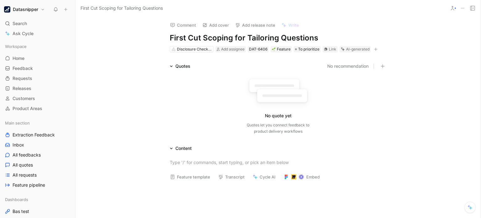
scroll to position [4, 0]
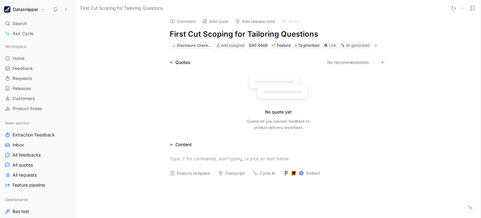
click at [465, 8] on icon at bounding box center [462, 8] width 5 height 5
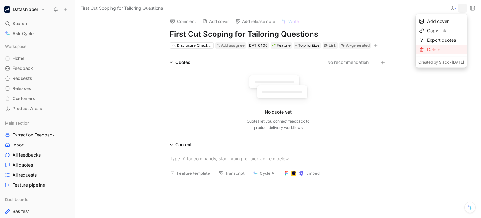
click at [442, 49] on div "Delete" at bounding box center [445, 50] width 37 height 8
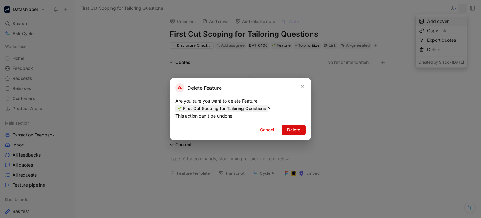
click at [294, 130] on span "Delete" at bounding box center [293, 130] width 13 height 8
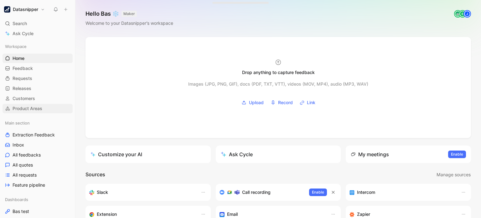
click at [32, 105] on span "Product Areas" at bounding box center [28, 108] width 30 height 6
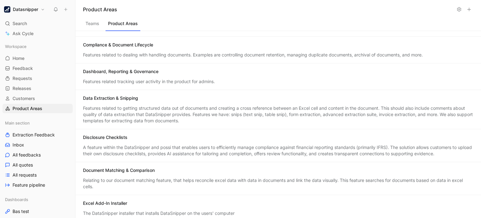
scroll to position [48, 0]
click at [167, 147] on div "Disclosure Checklists A feature within the DataSnipper and possi that enables u…" at bounding box center [278, 144] width 406 height 33
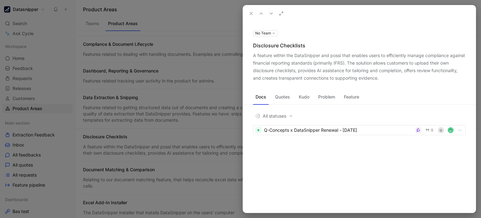
click at [273, 97] on button "Quotes" at bounding box center [282, 97] width 20 height 10
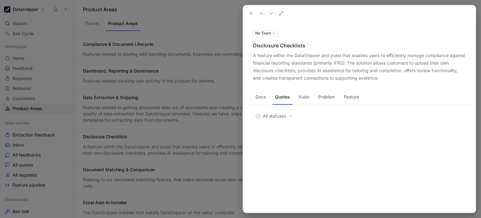
click at [308, 93] on button "Kudo" at bounding box center [304, 97] width 16 height 10
click at [328, 99] on button "Problem" at bounding box center [327, 97] width 22 height 10
click at [348, 100] on button "Feature" at bounding box center [351, 97] width 20 height 10
click at [329, 97] on button "Problem" at bounding box center [327, 97] width 22 height 10
click at [362, 130] on div "Intelligent Filtering for Audit Checklists" at bounding box center [353, 130] width 179 height 8
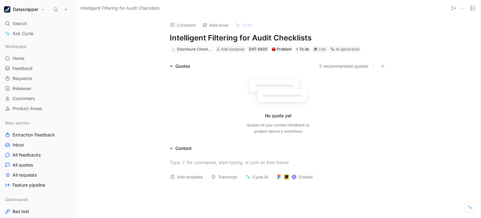
click at [464, 8] on use at bounding box center [462, 8] width 3 height 1
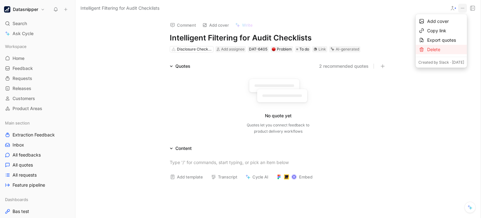
click at [445, 46] on div "Delete" at bounding box center [445, 50] width 37 height 8
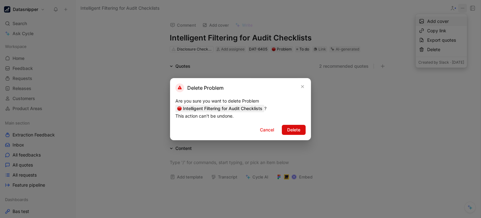
click at [293, 131] on span "Delete" at bounding box center [293, 130] width 13 height 8
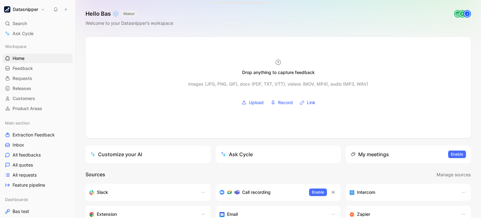
click at [30, 113] on div "Workspace Home G then H Feedback G then F Requests G then R Releases G then L C…" at bounding box center [38, 156] width 70 height 229
click at [30, 112] on link "Product Areas" at bounding box center [38, 108] width 70 height 9
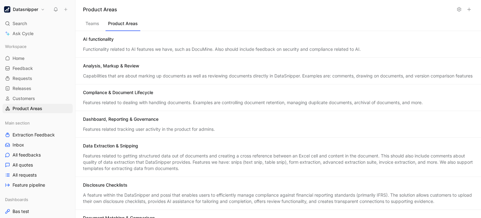
click at [134, 97] on div "Compliance & Document Lifecycle" at bounding box center [278, 93] width 390 height 8
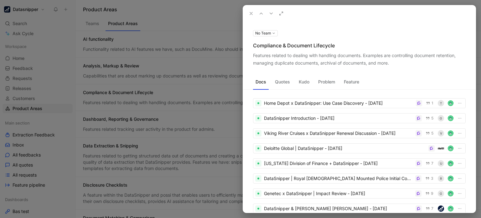
scroll to position [12, 0]
click at [282, 84] on button "Quotes" at bounding box center [282, 82] width 20 height 10
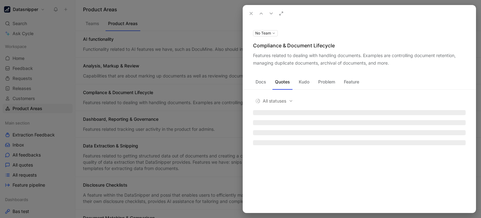
scroll to position [0, 0]
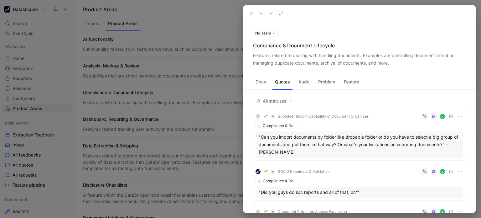
click at [307, 82] on button "Kudo" at bounding box center [304, 82] width 16 height 10
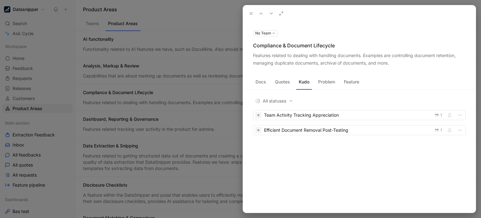
click at [334, 80] on button "Problem" at bounding box center [327, 82] width 22 height 10
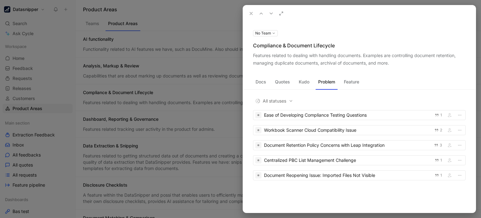
click at [358, 83] on button "Feature" at bounding box center [351, 82] width 20 height 10
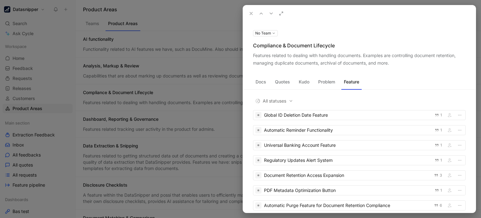
click at [264, 83] on button "Docs" at bounding box center [261, 82] width 16 height 10
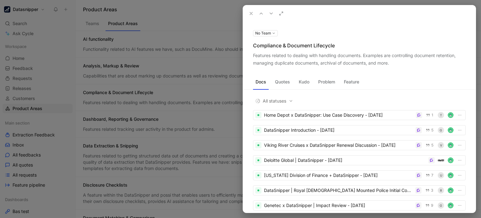
click at [34, 82] on div at bounding box center [240, 109] width 481 height 218
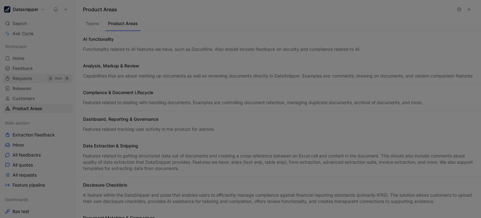
click at [31, 80] on span "Requests" at bounding box center [23, 78] width 20 height 6
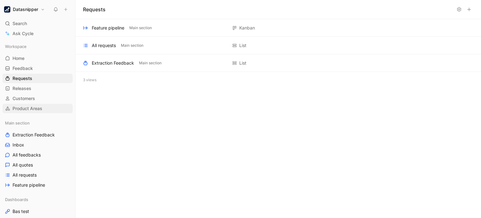
click at [41, 110] on span "Product Areas" at bounding box center [28, 108] width 30 height 6
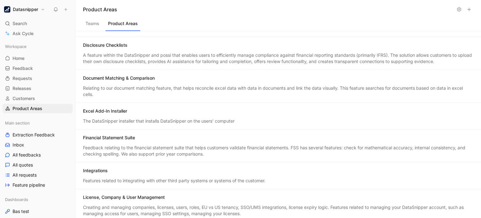
scroll to position [108, 0]
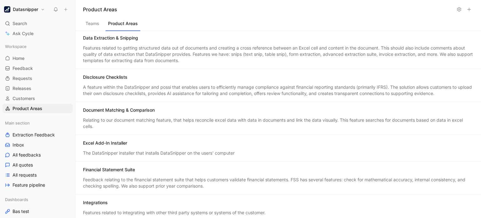
click at [137, 96] on div "A feature within the DataSnipper and possi that enables users to efficiently ma…" at bounding box center [278, 90] width 390 height 13
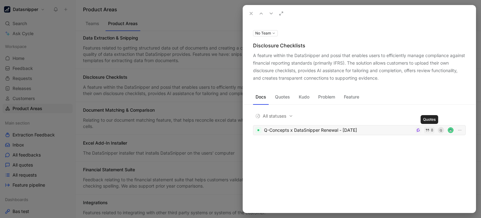
click at [430, 131] on button "8" at bounding box center [429, 130] width 11 height 7
click at [176, 82] on div at bounding box center [240, 109] width 481 height 218
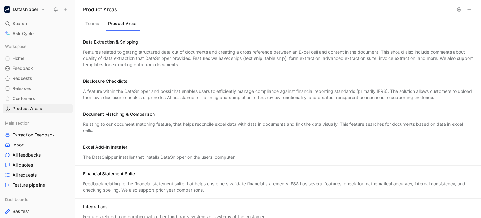
scroll to position [103, 0]
click at [134, 86] on div "Disclosure Checklists" at bounding box center [278, 83] width 390 height 8
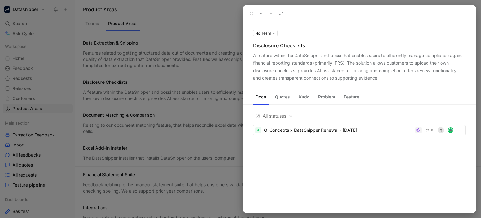
click at [276, 99] on button "Quotes" at bounding box center [282, 97] width 20 height 10
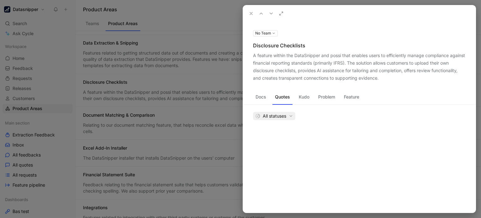
click at [283, 118] on span "All statuses" at bounding box center [274, 116] width 38 height 8
click at [259, 101] on button "Docs" at bounding box center [261, 97] width 16 height 10
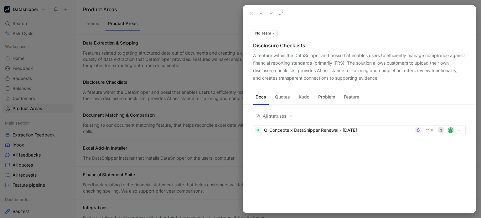
click at [274, 98] on button "Quotes" at bounding box center [282, 97] width 20 height 10
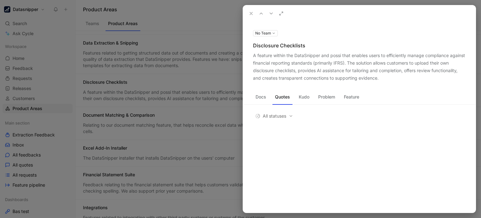
click at [312, 107] on div "Docs Quotes Kudo Problem Feature" at bounding box center [359, 100] width 233 height 16
click at [303, 101] on button "Kudo" at bounding box center [304, 97] width 16 height 10
click at [322, 97] on button "Problem" at bounding box center [327, 97] width 22 height 10
click at [304, 97] on button "Kudo" at bounding box center [304, 97] width 16 height 10
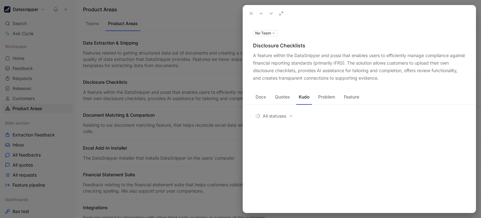
click at [304, 97] on button "Kudo" at bounding box center [304, 97] width 16 height 10
click at [317, 100] on button "Problem" at bounding box center [327, 97] width 22 height 10
click at [344, 99] on button "Feature" at bounding box center [351, 97] width 20 height 10
click at [249, 13] on icon at bounding box center [251, 13] width 5 height 5
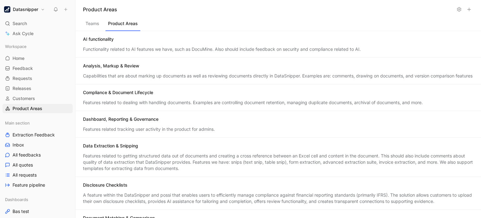
click at [84, 16] on header "Product Areas" at bounding box center [278, 9] width 406 height 19
click at [91, 25] on button "Teams" at bounding box center [92, 25] width 19 height 12
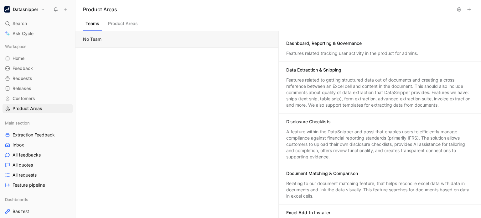
scroll to position [100, 0]
click at [325, 142] on div "A feature within the DataSnipper and possi that enables users to efficiently ma…" at bounding box center [380, 144] width 188 height 31
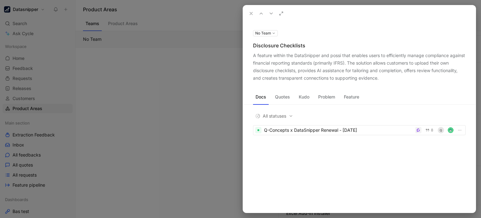
click at [300, 99] on button "Kudo" at bounding box center [304, 97] width 16 height 10
click at [320, 97] on button "Problem" at bounding box center [327, 97] width 22 height 10
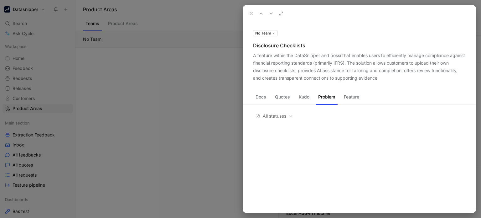
click at [355, 97] on button "Feature" at bounding box center [351, 97] width 20 height 10
click at [279, 104] on div "Docs Quotes Kudo Problem Feature" at bounding box center [359, 100] width 233 height 16
click at [279, 103] on div "Docs Quotes Kudo Problem Feature" at bounding box center [359, 98] width 233 height 13
click at [279, 102] on div "Docs Quotes Kudo Problem Feature" at bounding box center [359, 98] width 233 height 13
click at [271, 101] on div "Docs Quotes Kudo Problem Feature" at bounding box center [359, 98] width 233 height 13
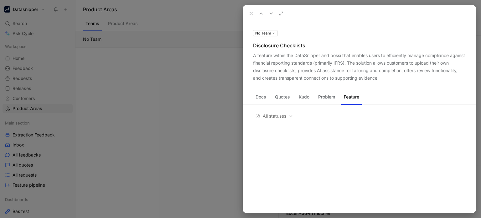
click at [256, 97] on button "Docs" at bounding box center [261, 97] width 16 height 10
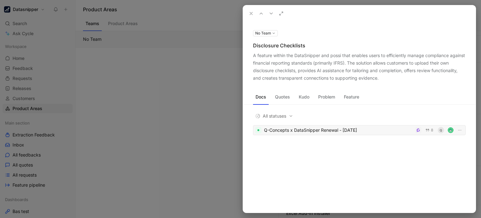
click at [323, 130] on div "Q-Concepts x DataSnipper Renewal - [DATE]" at bounding box center [338, 130] width 149 height 8
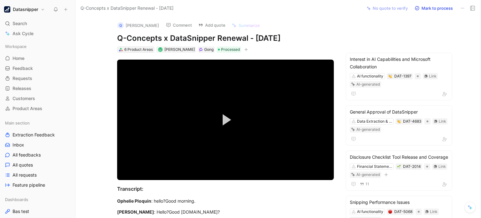
click at [127, 49] on div "6 Product Areas" at bounding box center [138, 49] width 28 height 6
click at [29, 75] on span "Requests" at bounding box center [23, 78] width 20 height 6
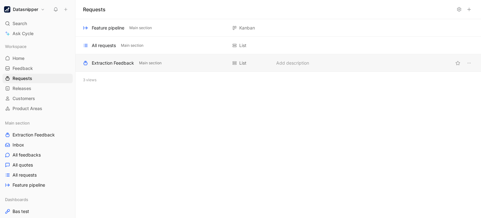
click at [178, 66] on div "Extraction Feedback Main section" at bounding box center [155, 63] width 144 height 8
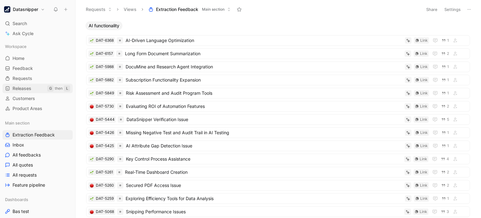
click at [34, 88] on link "Releases G then L" at bounding box center [38, 88] width 70 height 9
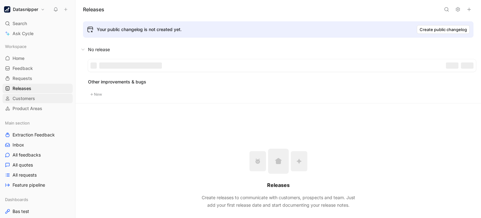
click at [39, 98] on link "Customers" at bounding box center [38, 98] width 70 height 9
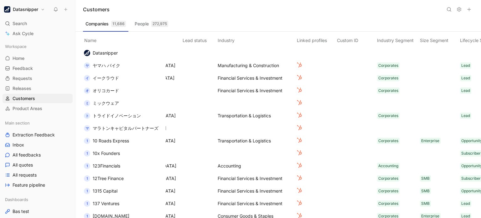
scroll to position [0, 227]
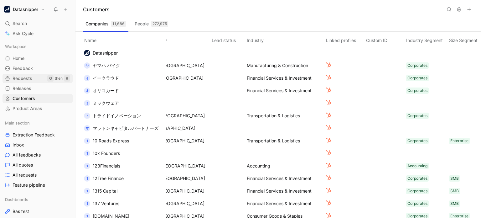
click at [44, 80] on link "Requests G then R" at bounding box center [38, 78] width 70 height 9
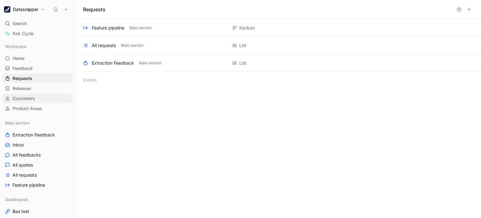
click at [15, 100] on span "Customers" at bounding box center [24, 98] width 23 height 6
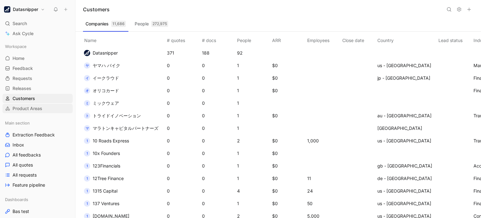
click at [19, 105] on span "Product Areas" at bounding box center [28, 108] width 30 height 6
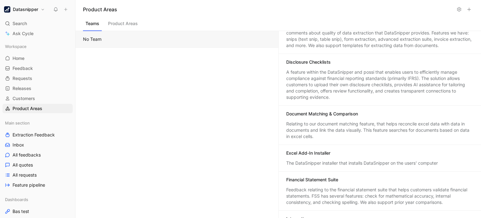
scroll to position [118, 0]
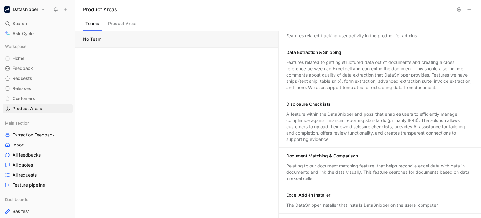
click at [332, 121] on div "A feature within the DataSnipper and possi that enables users to efficiently ma…" at bounding box center [380, 126] width 188 height 31
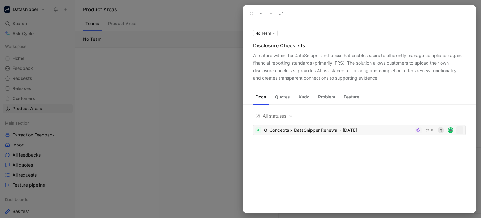
click at [458, 132] on icon "button" at bounding box center [459, 129] width 5 height 5
click at [302, 103] on div "Docs Quotes Kudo Problem Feature" at bounding box center [359, 98] width 233 height 13
click at [302, 101] on button "Kudo" at bounding box center [304, 97] width 16 height 10
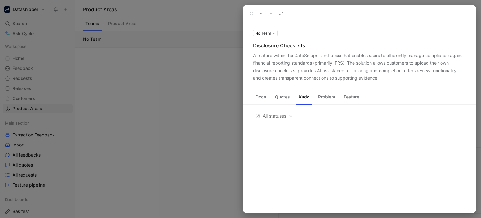
click at [281, 98] on button "Quotes" at bounding box center [282, 97] width 20 height 10
click at [257, 99] on button "Docs" at bounding box center [261, 97] width 16 height 10
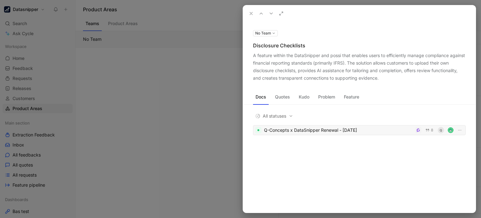
click at [288, 130] on div "Q-Concepts x DataSnipper Renewal - [DATE]" at bounding box center [338, 130] width 149 height 8
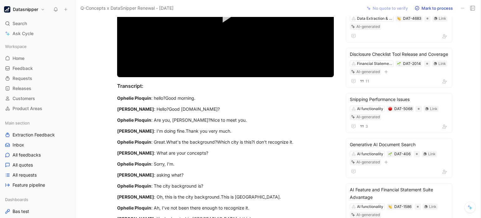
scroll to position [104, 0]
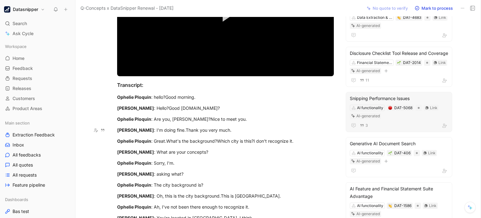
click at [369, 102] on div "Snipping Performance Issues" at bounding box center [399, 99] width 98 height 8
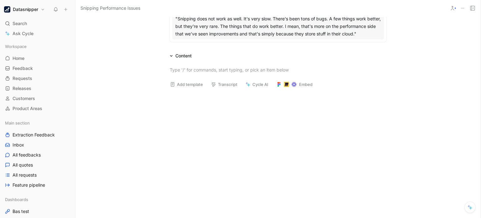
scroll to position [167, 0]
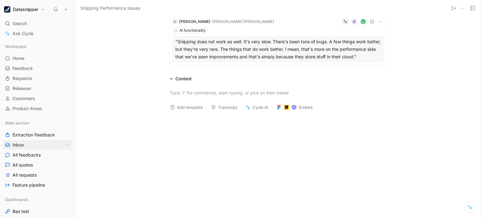
click at [28, 142] on link "Inbox" at bounding box center [38, 144] width 70 height 9
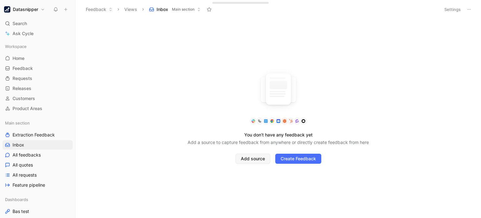
click at [247, 156] on span "Add source" at bounding box center [253, 159] width 24 height 8
click at [36, 152] on span "All feedbacks" at bounding box center [27, 155] width 28 height 6
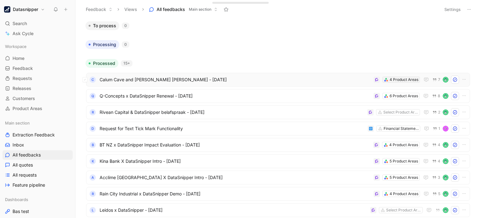
click at [398, 79] on div "4 Product Areas" at bounding box center [404, 79] width 29 height 6
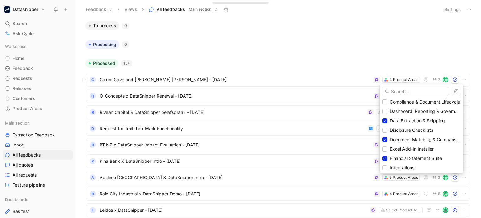
scroll to position [30, 0]
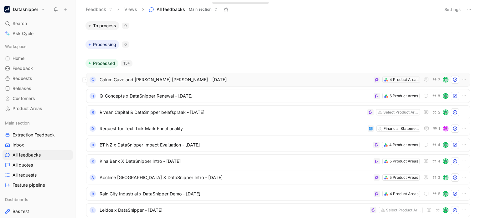
click at [232, 75] on div "C Calum Cave and [PERSON_NAME] [PERSON_NAME] - [DATE] 4 Product Areas 7" at bounding box center [278, 80] width 384 height 14
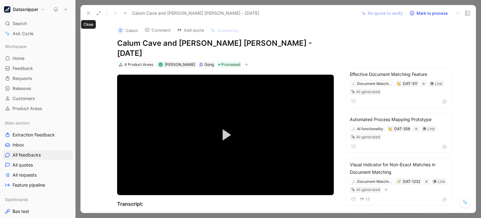
click at [90, 11] on icon at bounding box center [88, 13] width 5 height 5
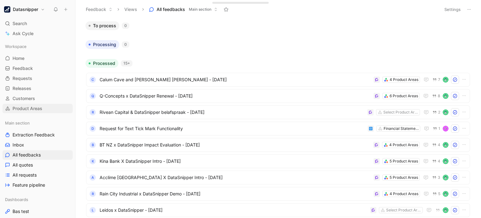
click at [31, 110] on span "Product Areas" at bounding box center [28, 108] width 30 height 6
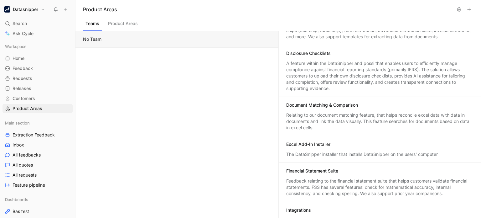
scroll to position [170, 0]
click at [308, 152] on div "The DataSnipper installer that installs DataSnipper on the users' computer" at bounding box center [380, 153] width 188 height 6
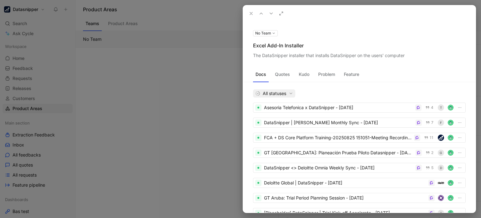
drag, startPoint x: 166, startPoint y: 133, endPoint x: 284, endPoint y: 90, distance: 125.9
click at [284, 90] on div "No Team Excel Add-In Installer The DataSnipper installer that installs DataSnip…" at bounding box center [240, 109] width 481 height 218
click at [332, 76] on button "Problem" at bounding box center [327, 74] width 22 height 10
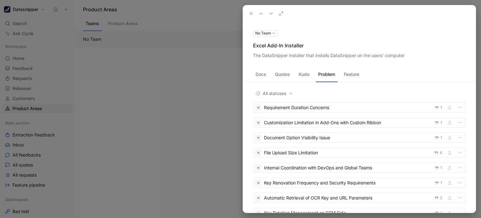
click at [334, 63] on div "Docs Quotes Kudo Problem Feature All statuses Requirement Duration Concerns 1 C…" at bounding box center [359, 135] width 233 height 153
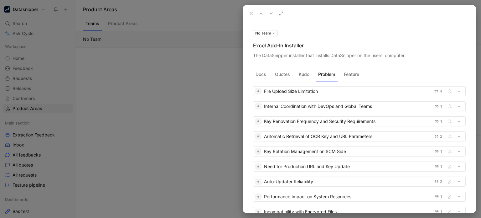
scroll to position [53, 0]
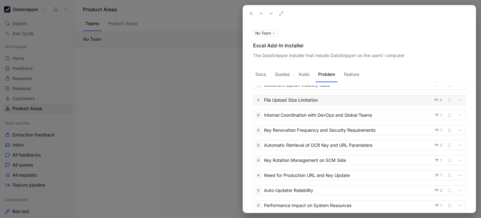
click at [343, 101] on div "File Upload Size Limitation" at bounding box center [347, 100] width 166 height 8
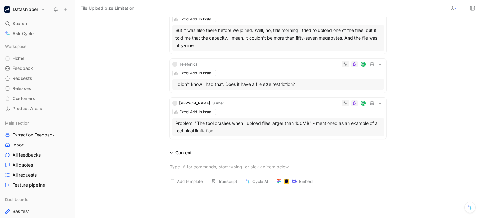
scroll to position [109, 0]
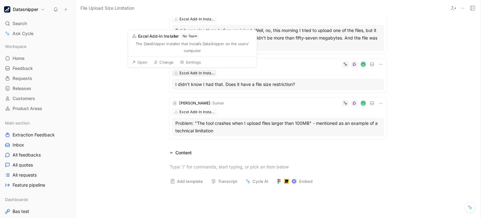
click at [188, 74] on div "Excel Add-In Installer" at bounding box center [196, 73] width 35 height 6
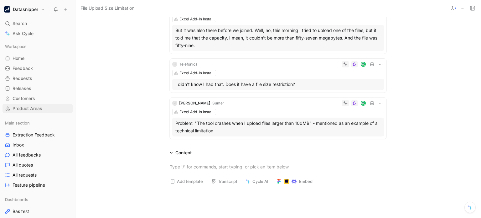
click at [32, 110] on span "Product Areas" at bounding box center [28, 108] width 30 height 6
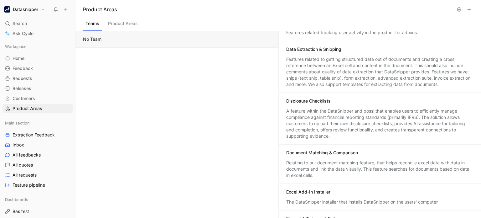
scroll to position [122, 0]
click at [362, 114] on div "A feature within the DataSnipper and possi that enables users to efficiently ma…" at bounding box center [380, 122] width 188 height 31
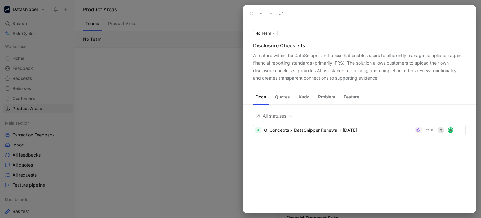
click at [335, 56] on div "A feature within the DataSnipper and possi that enables users to efficiently ma…" at bounding box center [359, 67] width 213 height 30
click at [0, 0] on icon at bounding box center [0, 0] width 0 height 0
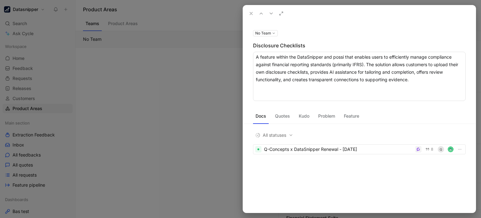
drag, startPoint x: 344, startPoint y: 56, endPoint x: 332, endPoint y: 56, distance: 11.3
click at [332, 56] on textarea "A feature within the DataSnipper and possi that enables users to efficiently ma…" at bounding box center [359, 76] width 213 height 49
type textarea "A feature within the DataSnipper and that enables users to efficiently manage c…"
click at [299, 176] on div "No Team Disclosure Checklists A feature within the DataSnipper and that enables…" at bounding box center [359, 117] width 233 height 191
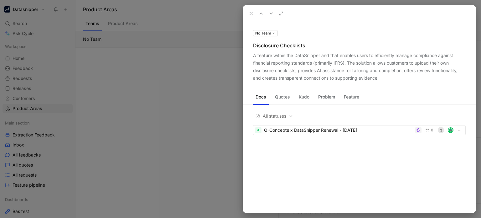
click at [283, 97] on button "Quotes" at bounding box center [282, 97] width 20 height 10
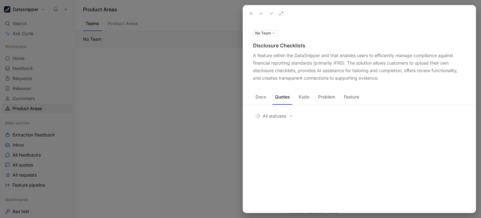
click at [309, 96] on button "Kudo" at bounding box center [304, 97] width 16 height 10
click at [330, 96] on button "Problem" at bounding box center [327, 97] width 22 height 10
click at [350, 99] on button "Feature" at bounding box center [351, 97] width 20 height 10
click at [264, 94] on button "Docs" at bounding box center [261, 97] width 16 height 10
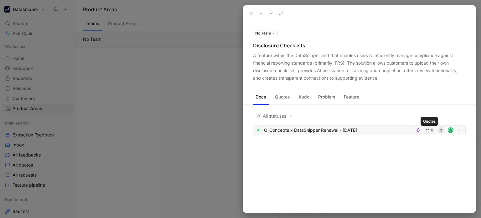
click at [428, 128] on icon "button" at bounding box center [427, 130] width 4 height 4
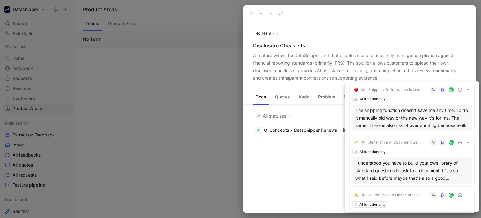
scroll to position [157, 0]
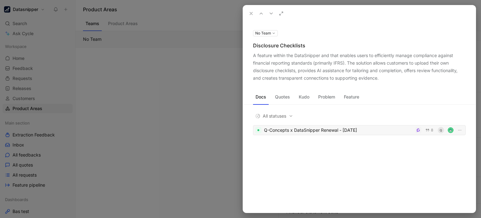
click at [304, 130] on div "Q-Concepts x DataSnipper Renewal - [DATE]" at bounding box center [338, 130] width 149 height 8
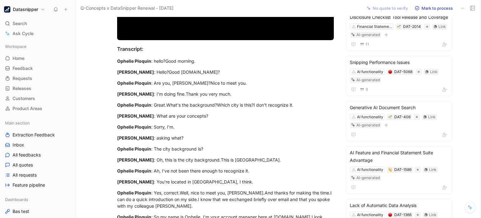
scroll to position [93, 0]
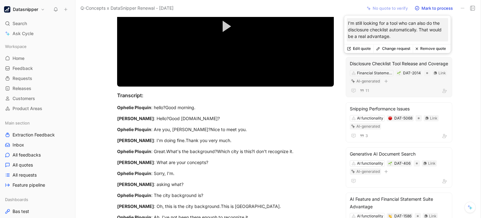
click at [368, 67] on div "Disclosure Checklist Tool Release and Coverage" at bounding box center [399, 64] width 98 height 8
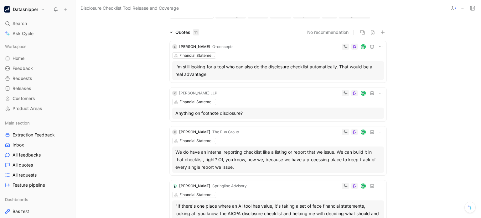
scroll to position [34, 0]
click at [35, 110] on span "Product Areas" at bounding box center [28, 108] width 30 height 6
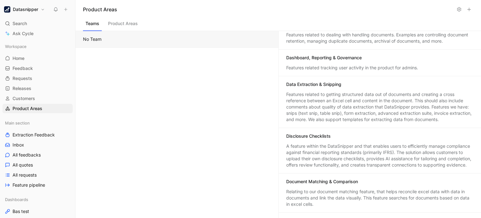
scroll to position [91, 0]
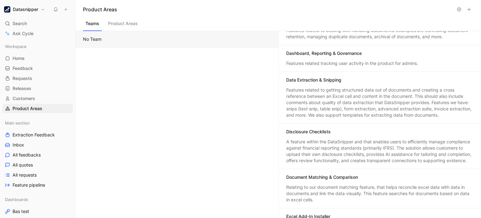
click at [294, 158] on div "A feature within the DataSnipper and that enables users to efficiently manage c…" at bounding box center [380, 150] width 188 height 25
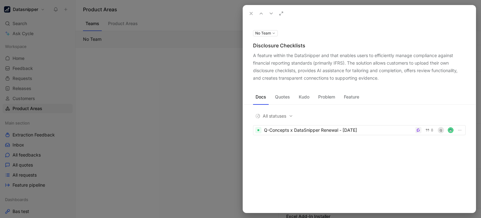
click at [283, 101] on button "Quotes" at bounding box center [282, 97] width 20 height 10
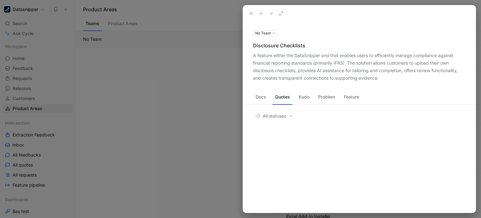
click at [256, 96] on button "Docs" at bounding box center [261, 97] width 16 height 10
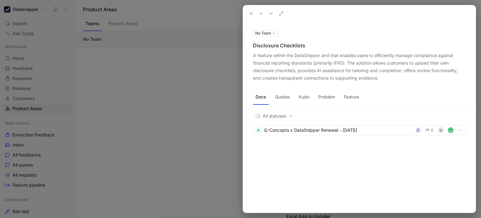
click at [224, 99] on div at bounding box center [240, 109] width 481 height 218
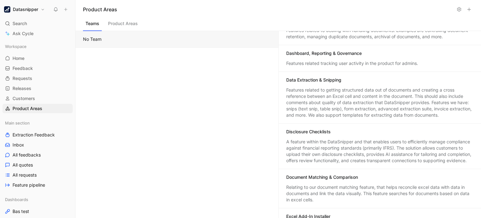
click at [308, 146] on div "A feature within the DataSnipper and that enables users to efficiently manage c…" at bounding box center [380, 150] width 188 height 25
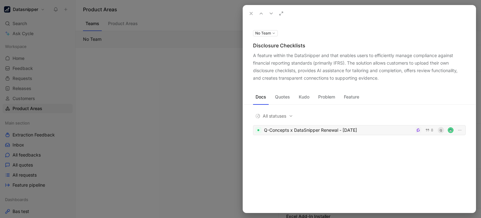
click at [316, 131] on div "Q-Concepts x DataSnipper Renewal - [DATE]" at bounding box center [338, 130] width 149 height 8
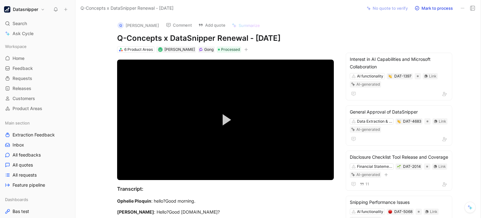
click at [461, 7] on icon at bounding box center [462, 8] width 5 height 5
click at [14, 65] on span "Feedback" at bounding box center [23, 68] width 20 height 6
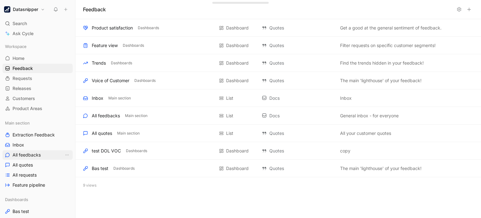
click at [31, 155] on span "All feedbacks" at bounding box center [27, 155] width 28 height 6
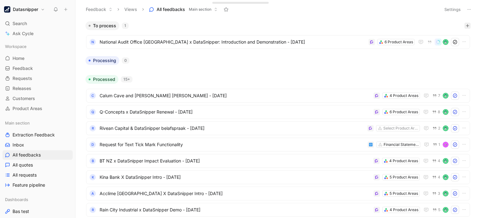
click at [464, 23] on button "button" at bounding box center [467, 26] width 6 height 6
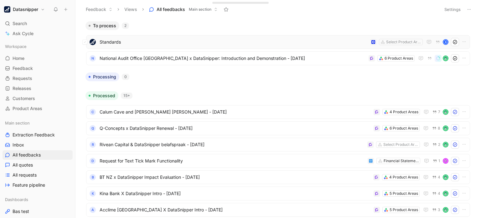
click at [180, 45] on span "Standards" at bounding box center [234, 42] width 268 height 8
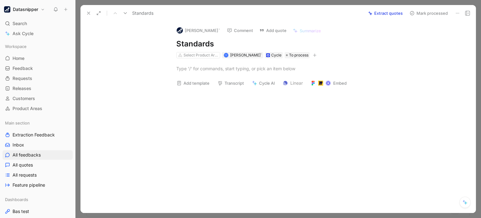
click at [222, 74] on div at bounding box center [285, 68] width 382 height 20
click at [214, 43] on h1 "Standards" at bounding box center [284, 44] width 217 height 10
drag, startPoint x: 214, startPoint y: 43, endPoint x: 171, endPoint y: 44, distance: 42.9
click at [171, 44] on div "[PERSON_NAME]` Comment Add quote Summarize Standards Select Product Areas B Bas…" at bounding box center [284, 40] width 240 height 38
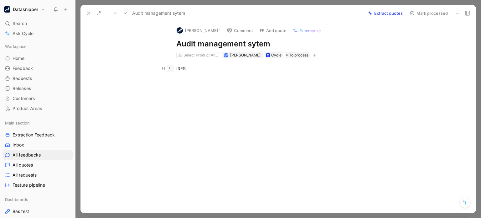
drag, startPoint x: 201, startPoint y: 69, endPoint x: 169, endPoint y: 68, distance: 31.9
click at [169, 68] on p "IRFS" at bounding box center [284, 68] width 240 height 10
click at [281, 42] on h1 "Audit management sytem" at bounding box center [284, 44] width 217 height 10
click at [343, 57] on div "Select Product Areas B Bas Kranendonk` Cycle To process" at bounding box center [285, 55] width 218 height 8
click at [376, 15] on button "Extract quotes" at bounding box center [385, 13] width 40 height 9
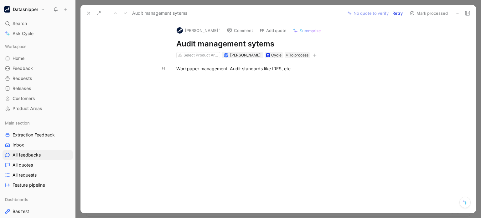
click at [460, 16] on button at bounding box center [457, 13] width 9 height 9
click at [170, 69] on icon at bounding box center [170, 68] width 5 height 5
click at [458, 13] on icon at bounding box center [457, 13] width 5 height 5
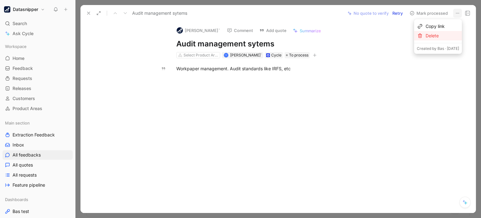
click at [438, 38] on div "Delete" at bounding box center [443, 36] width 34 height 8
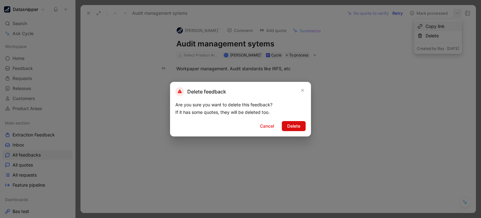
click at [292, 127] on span "Delete" at bounding box center [293, 126] width 13 height 8
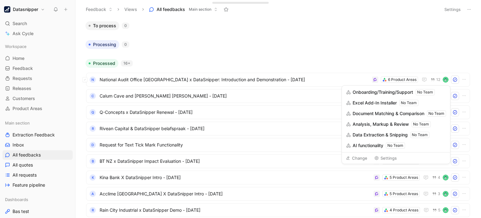
click at [368, 147] on span "AI functionality" at bounding box center [368, 146] width 31 height 8
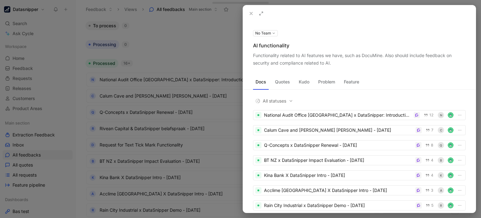
click at [285, 88] on div "Docs Quotes Kudo Problem Feature" at bounding box center [359, 83] width 233 height 13
click at [286, 84] on button "Quotes" at bounding box center [282, 82] width 20 height 10
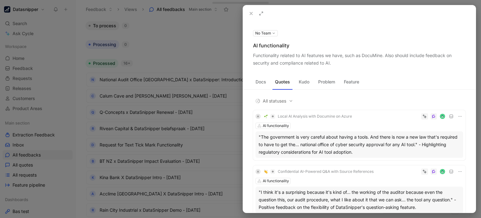
click at [186, 41] on div at bounding box center [240, 109] width 481 height 218
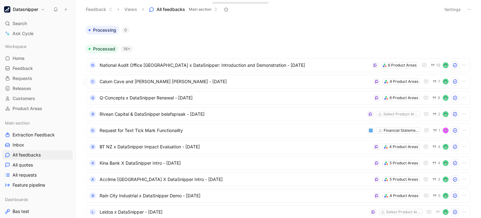
scroll to position [23, 0]
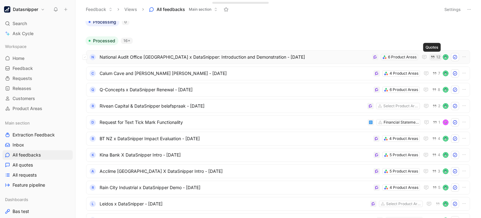
click at [431, 56] on icon "button" at bounding box center [433, 57] width 4 height 4
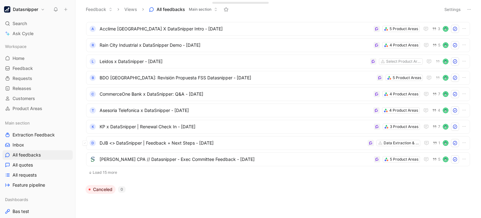
scroll to position [193, 0]
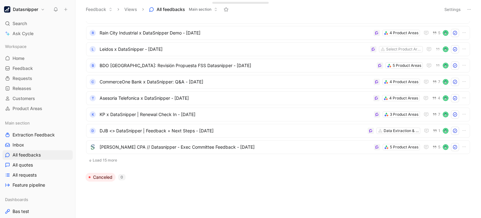
click at [109, 163] on button "Load 15 more" at bounding box center [278, 160] width 384 height 8
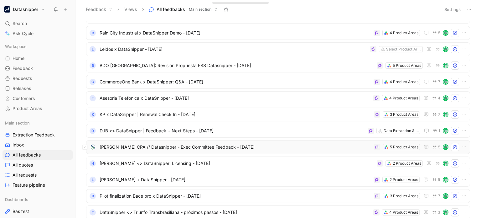
click at [153, 147] on span "[PERSON_NAME] CPA // Datasnipper - Exec Committee Feedback - [DATE]" at bounding box center [236, 147] width 272 height 8
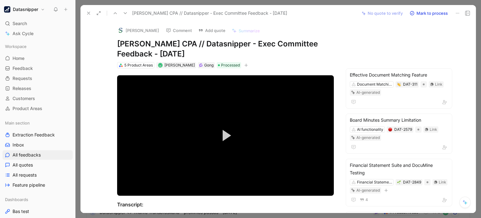
click at [88, 11] on icon at bounding box center [88, 13] width 5 height 5
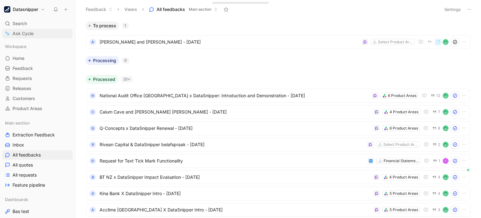
click at [30, 32] on span "Ask Cycle" at bounding box center [23, 34] width 21 height 8
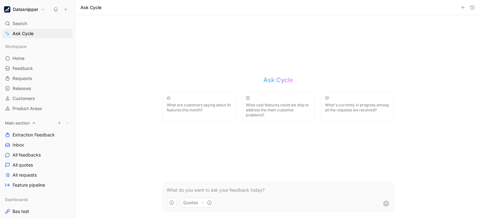
scroll to position [128, 0]
